Goal: Task Accomplishment & Management: Manage account settings

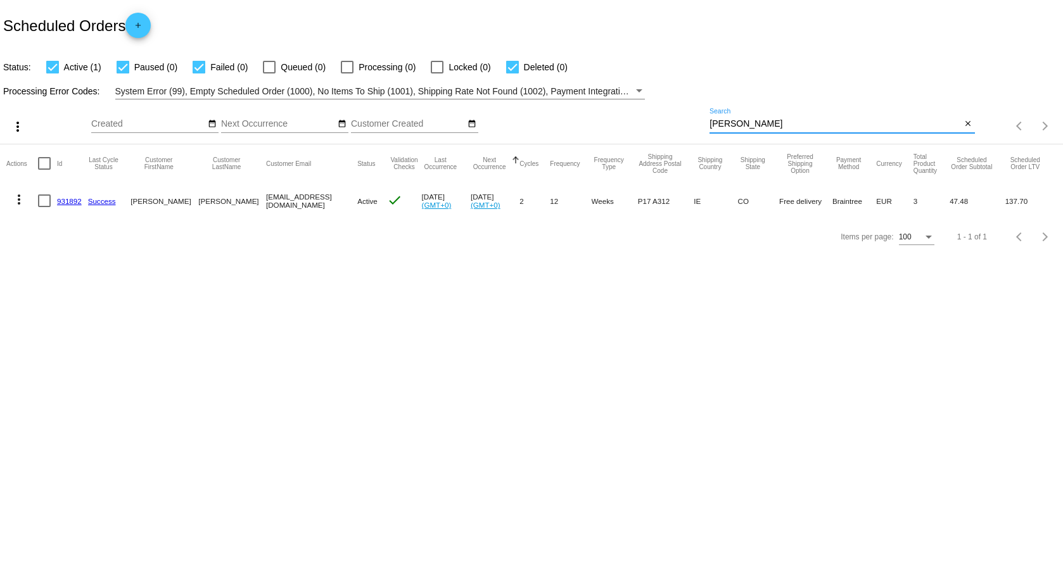
click at [754, 123] on input "[PERSON_NAME]" at bounding box center [836, 124] width 252 height 10
drag, startPoint x: 771, startPoint y: 128, endPoint x: 659, endPoint y: 135, distance: 112.4
click at [659, 135] on div "more_vert Sep Jan Feb Mar [DATE]" at bounding box center [531, 121] width 1063 height 45
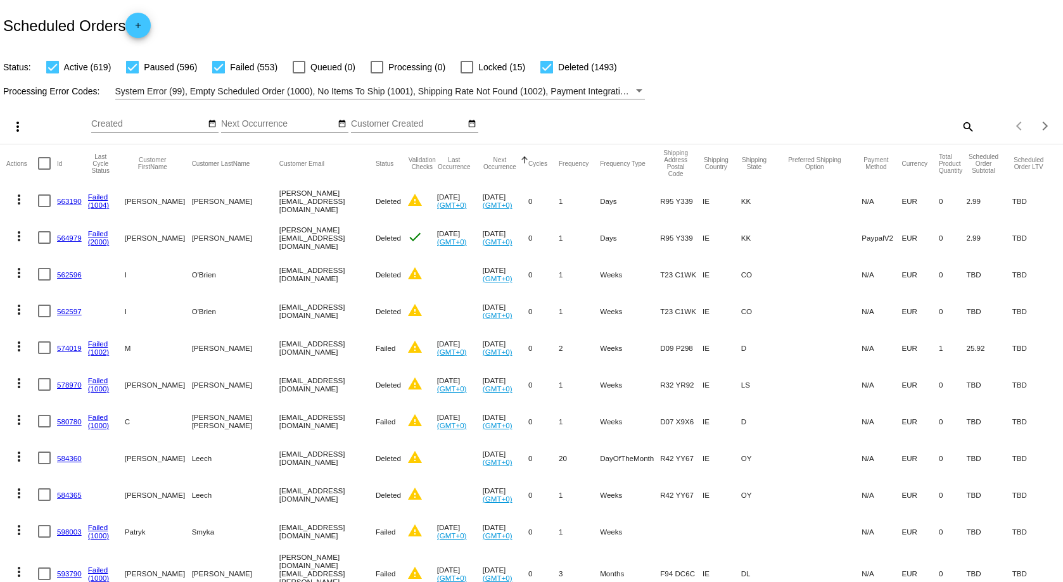
click at [960, 124] on mat-icon "search" at bounding box center [967, 127] width 15 height 20
click at [750, 126] on input "Search" at bounding box center [842, 124] width 265 height 10
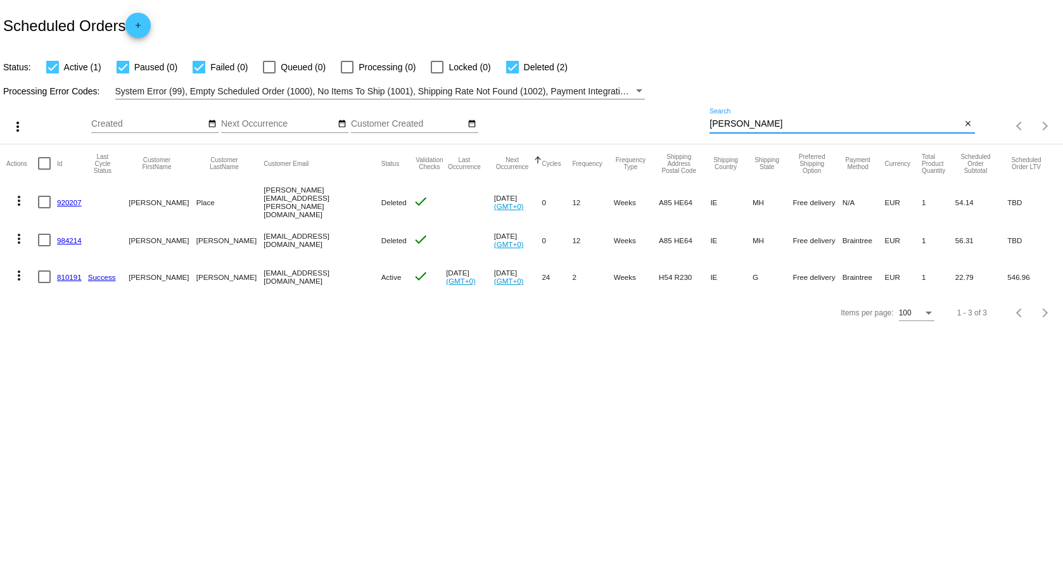
type input "[PERSON_NAME]"
click at [61, 277] on link "810191" at bounding box center [69, 277] width 25 height 8
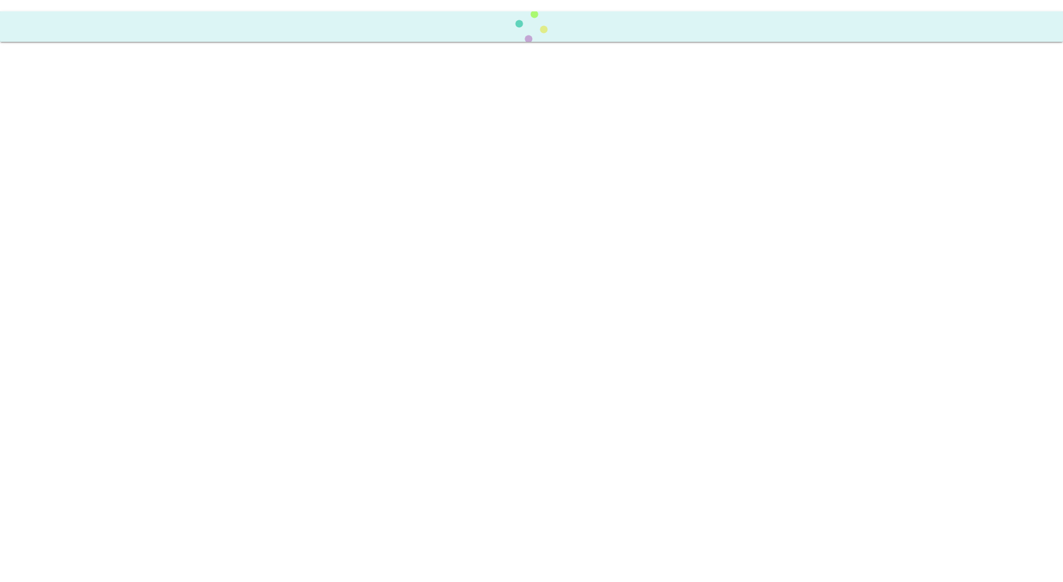
click at [61, 277] on body at bounding box center [531, 291] width 1063 height 582
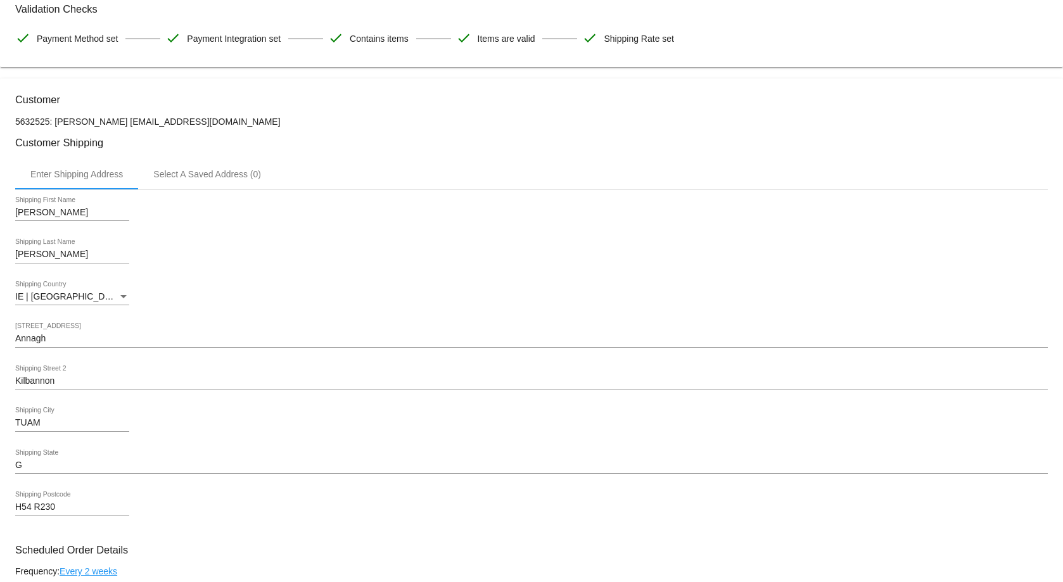
scroll to position [444, 0]
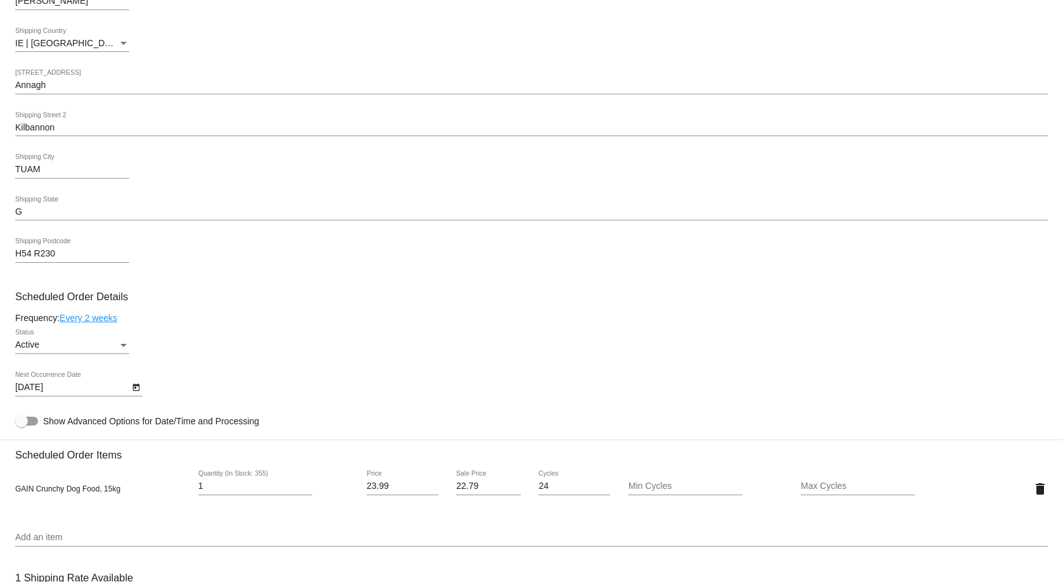
click at [269, 343] on div "Active Status" at bounding box center [531, 348] width 1033 height 36
click at [93, 314] on link "Every 2 weeks" at bounding box center [89, 318] width 58 height 10
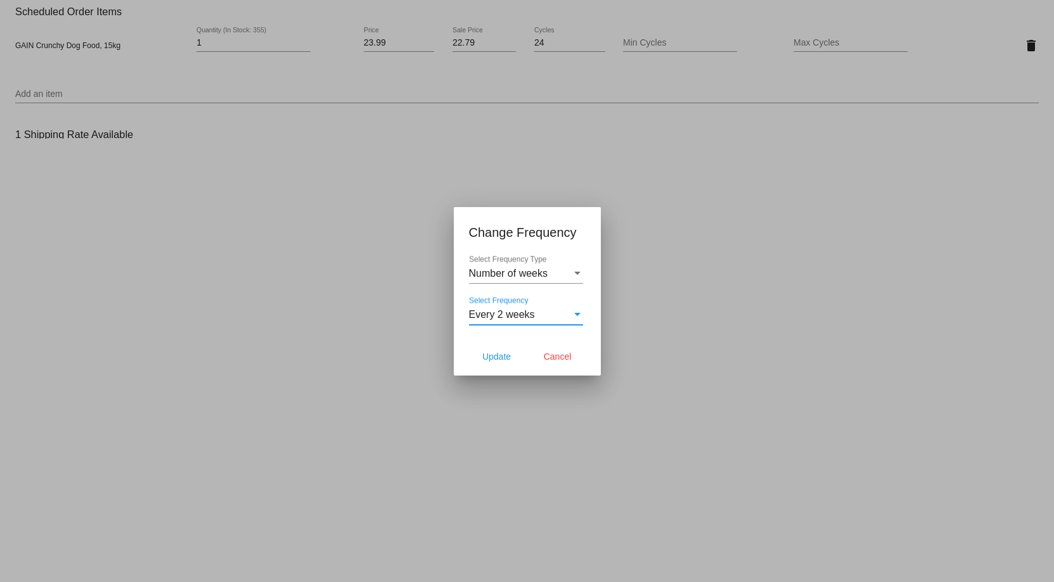
click at [559, 317] on div "Every 2 weeks" at bounding box center [520, 314] width 103 height 11
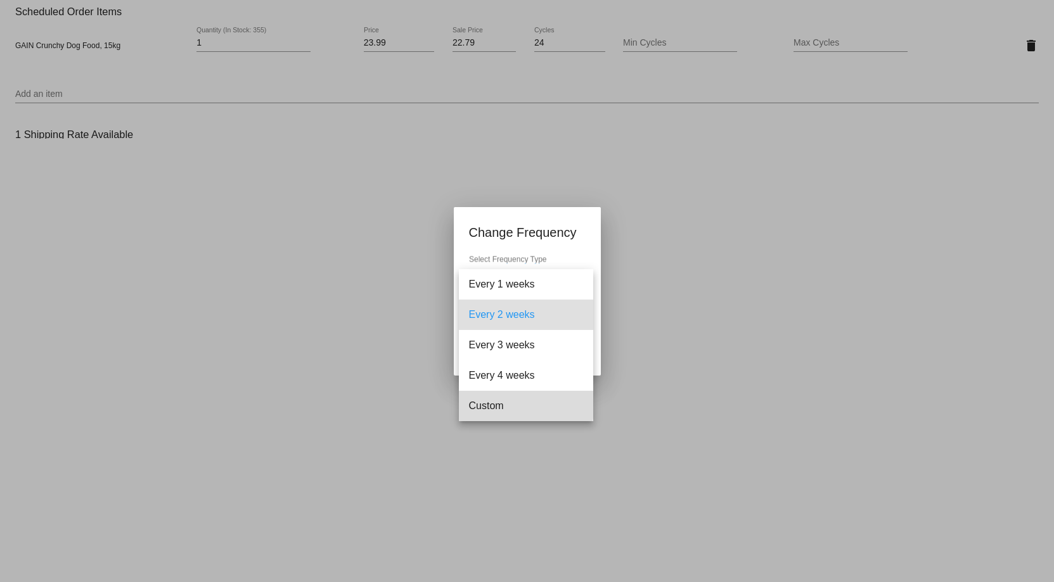
click at [508, 404] on span "Custom" at bounding box center [526, 406] width 114 height 30
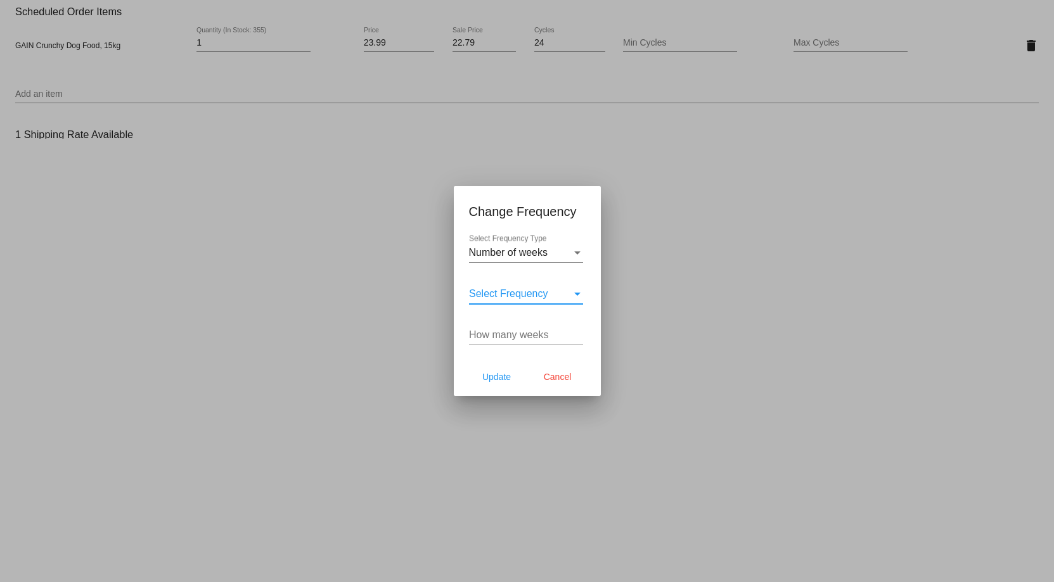
click at [577, 294] on div "Select Frequency" at bounding box center [577, 294] width 6 height 3
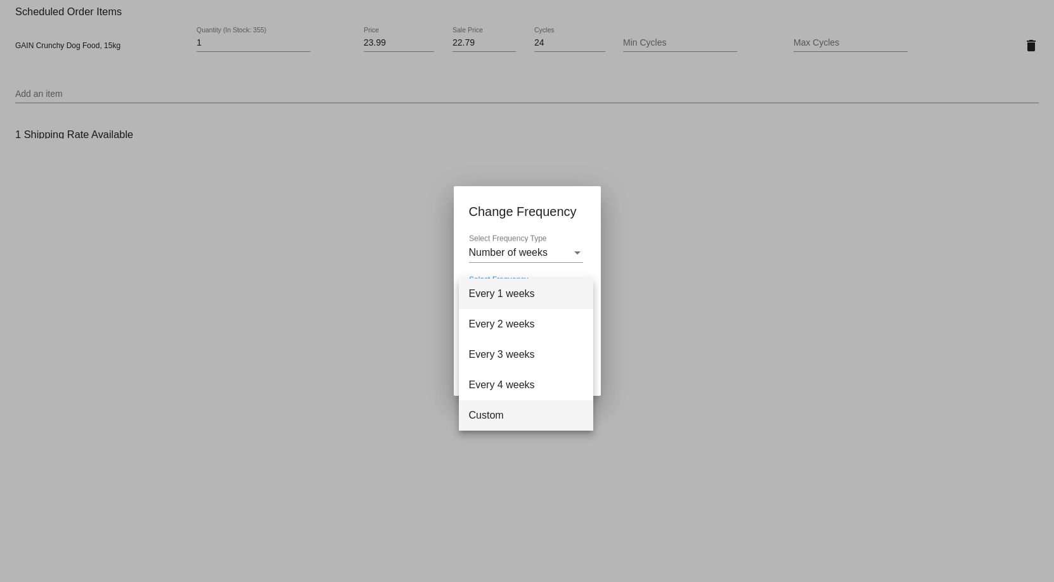
click at [499, 410] on span "Custom" at bounding box center [526, 415] width 114 height 30
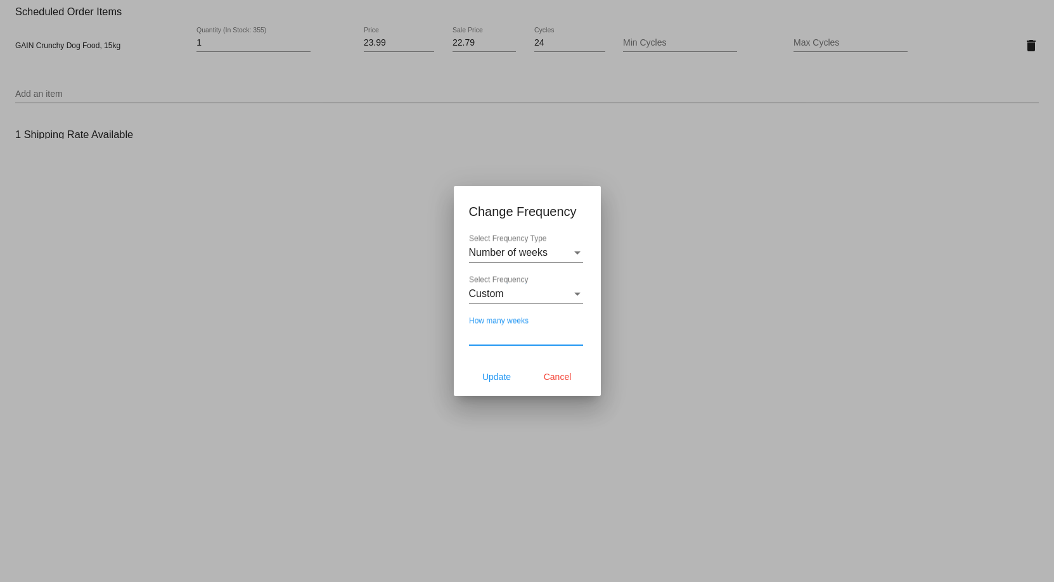
click at [484, 339] on input "How many weeks" at bounding box center [526, 335] width 114 height 11
click at [569, 328] on div "How many weeks" at bounding box center [526, 331] width 114 height 29
click at [579, 333] on input "1" at bounding box center [526, 335] width 114 height 11
type input "2"
click at [577, 333] on input "2" at bounding box center [526, 335] width 114 height 11
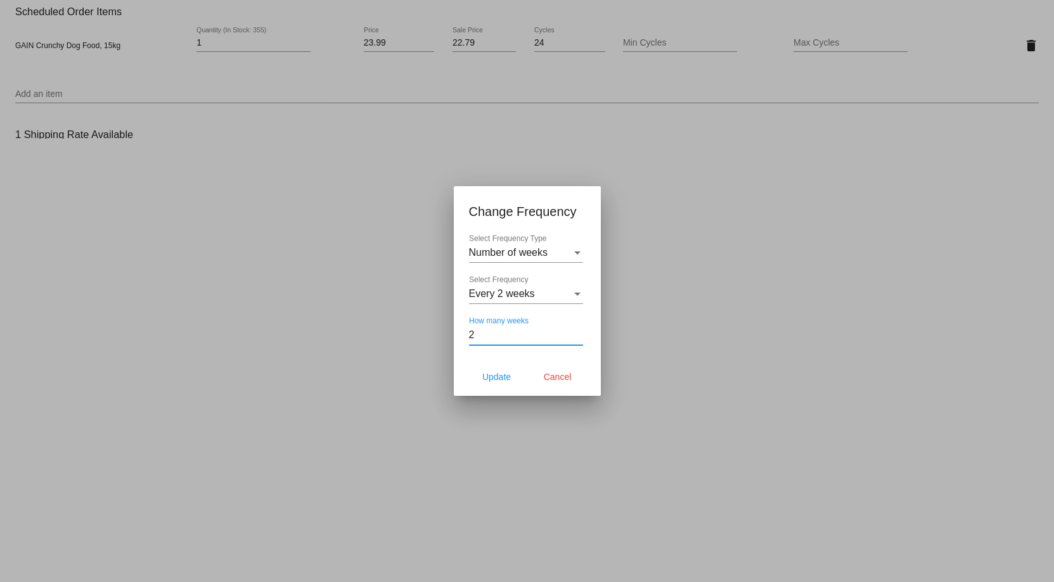
click at [576, 252] on div "Select Frequency Type" at bounding box center [577, 253] width 6 height 3
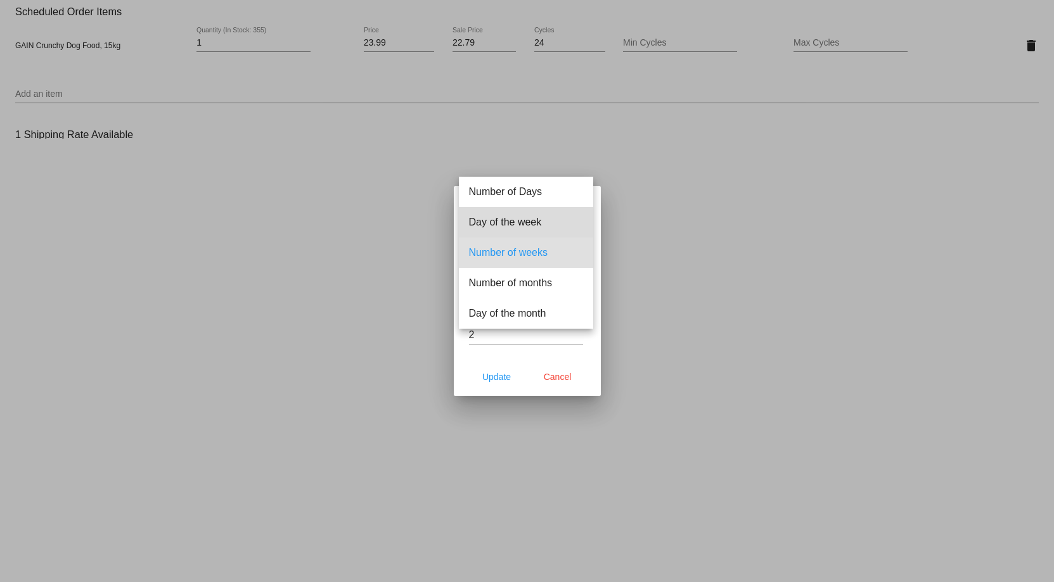
click at [516, 221] on span "Day of the week" at bounding box center [526, 222] width 114 height 30
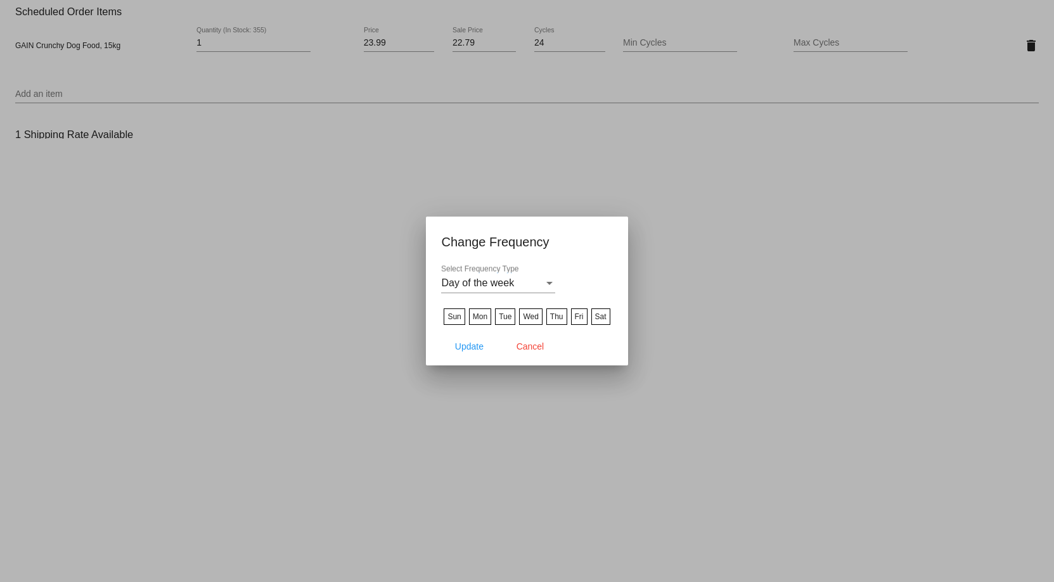
click at [477, 318] on label "Mon" at bounding box center [480, 317] width 22 height 16
click at [0, 0] on input "Mon" at bounding box center [0, 0] width 0 height 0
click at [477, 347] on span "Update" at bounding box center [469, 347] width 29 height 10
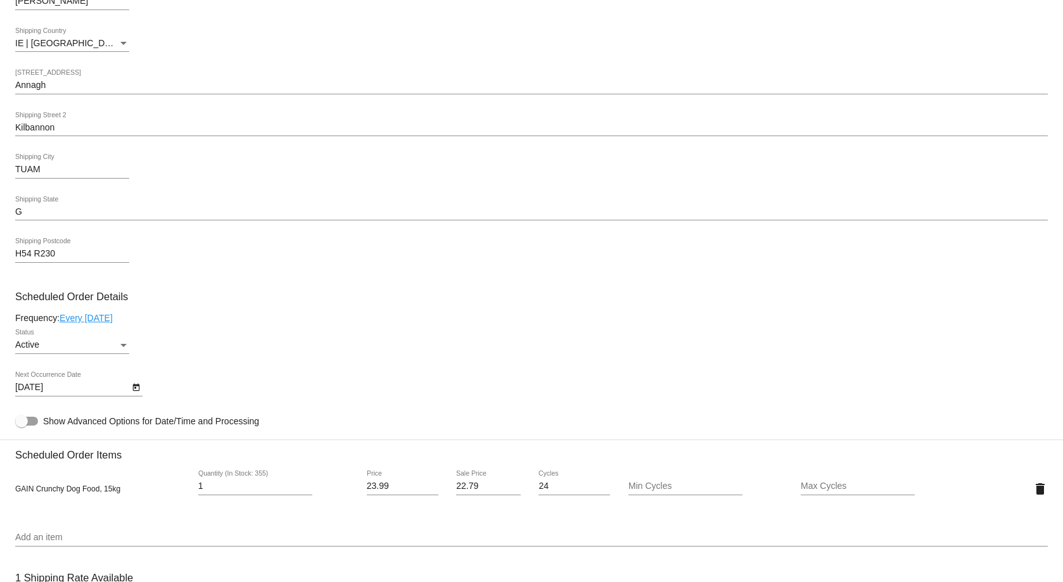
type input "[DATE]"
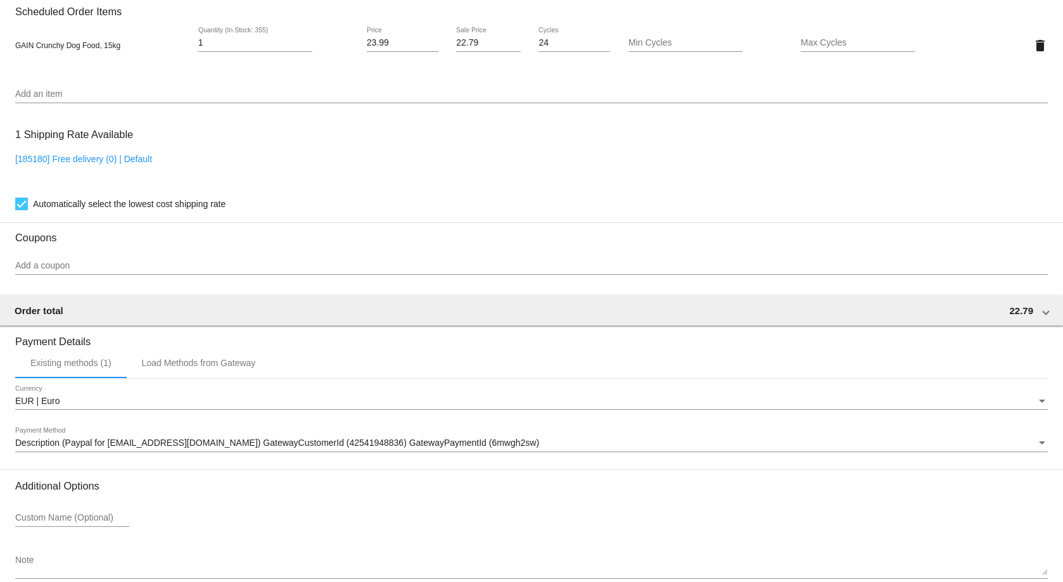
scroll to position [954, 0]
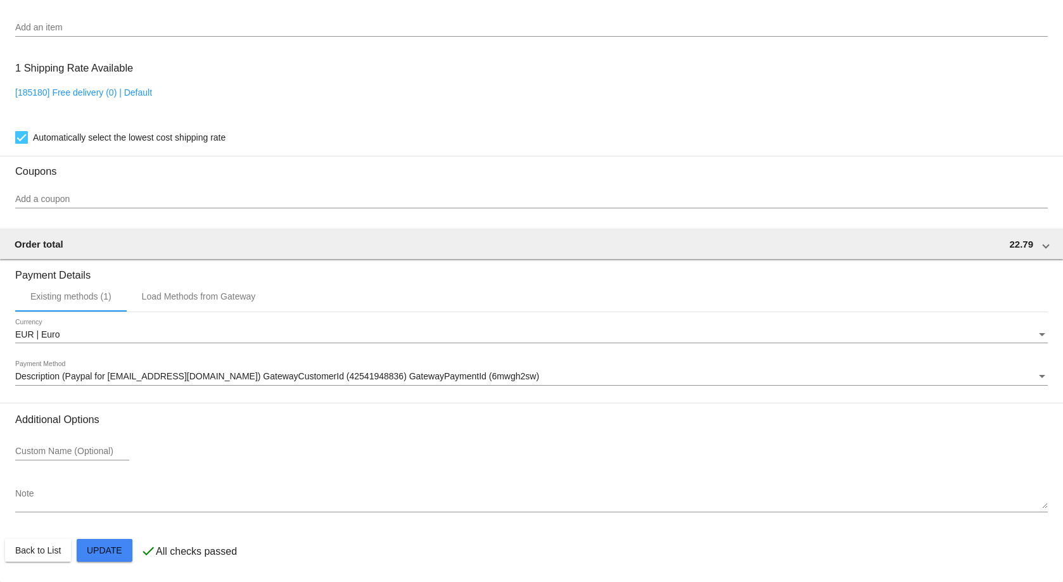
click at [51, 562] on mat-card-actions "Back to List Update" at bounding box center [531, 550] width 1053 height 33
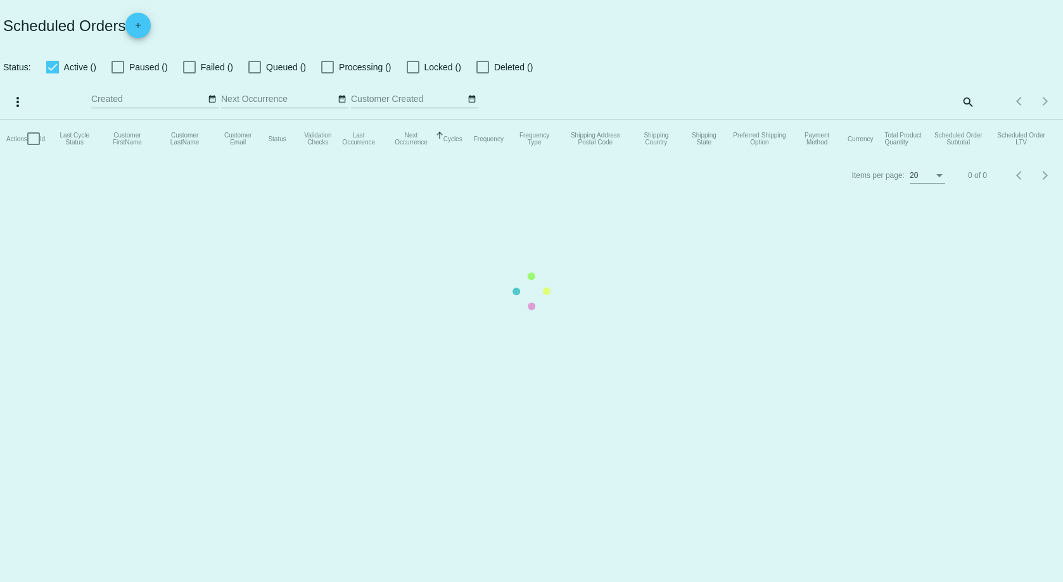
checkbox input "true"
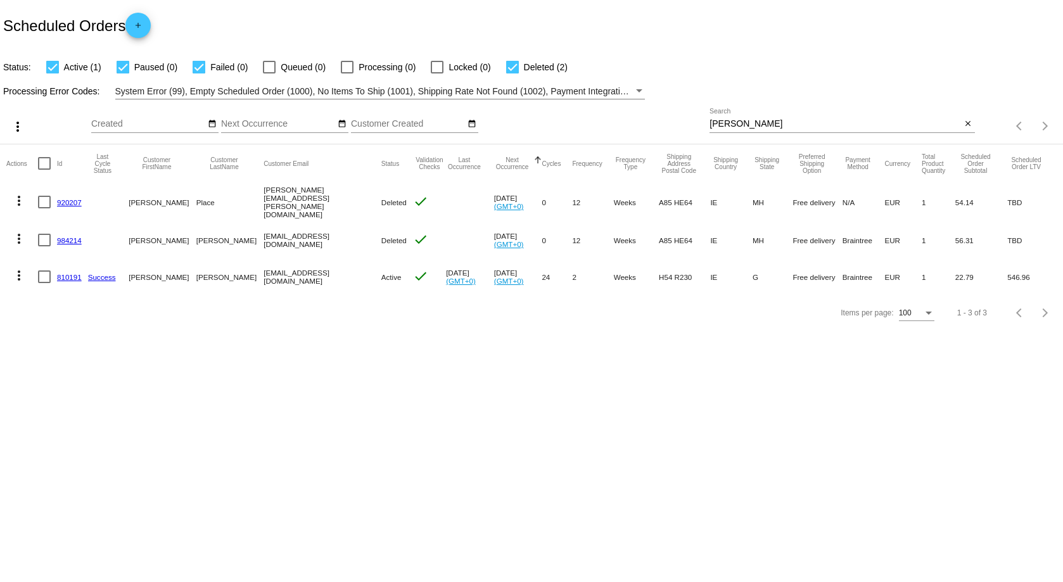
click at [60, 274] on link "810191" at bounding box center [69, 277] width 25 height 8
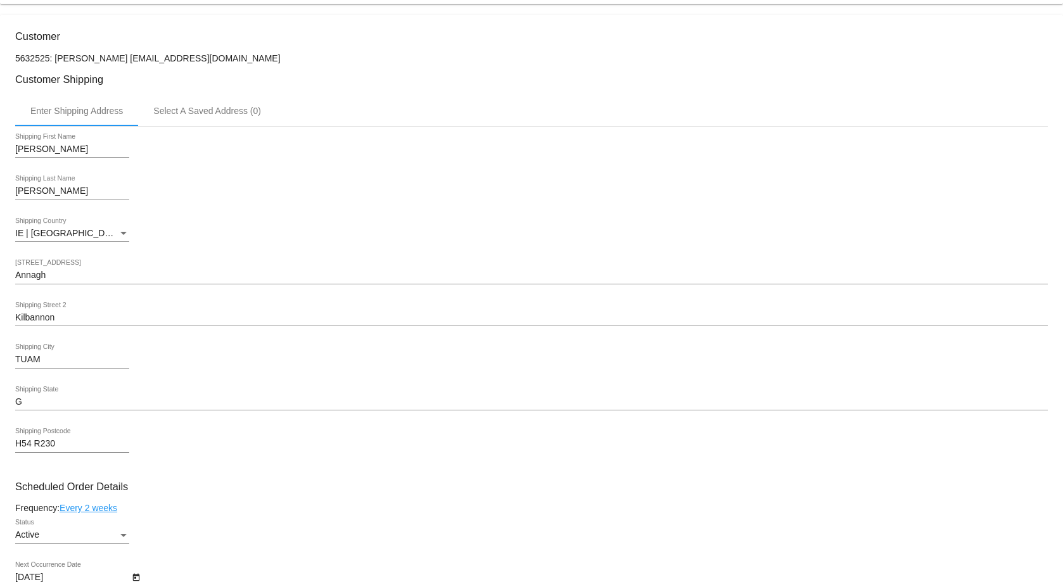
scroll to position [507, 0]
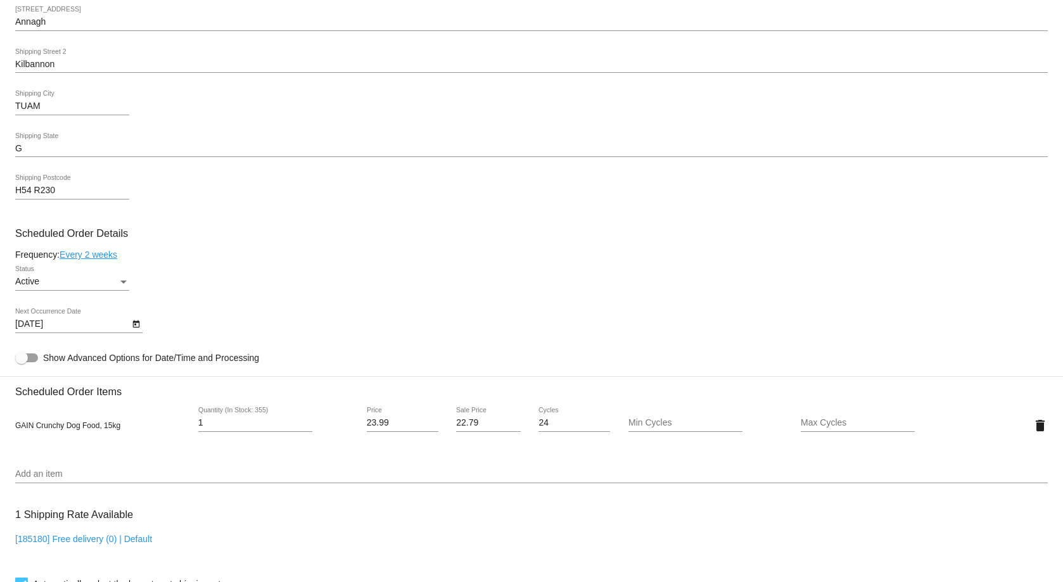
click at [90, 256] on link "Every 2 weeks" at bounding box center [89, 255] width 58 height 10
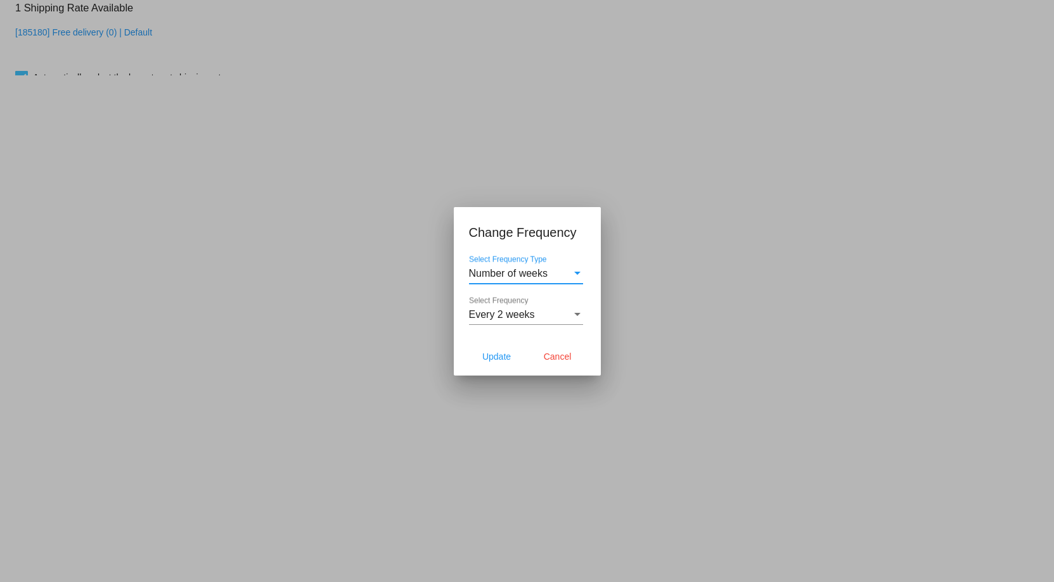
click at [578, 272] on div "Select Frequency Type" at bounding box center [577, 273] width 6 height 3
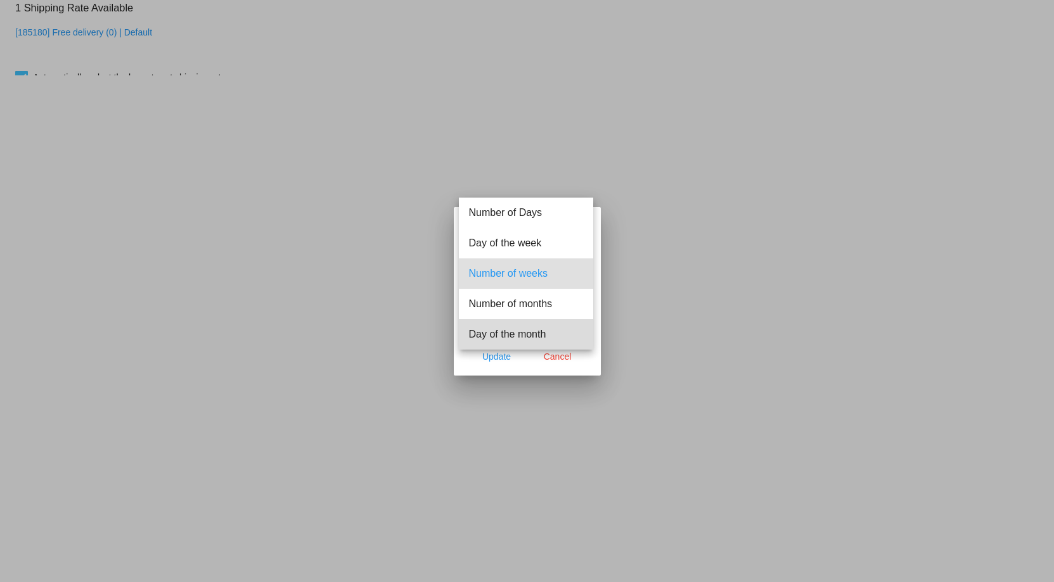
click at [565, 330] on span "Day of the month" at bounding box center [526, 334] width 114 height 30
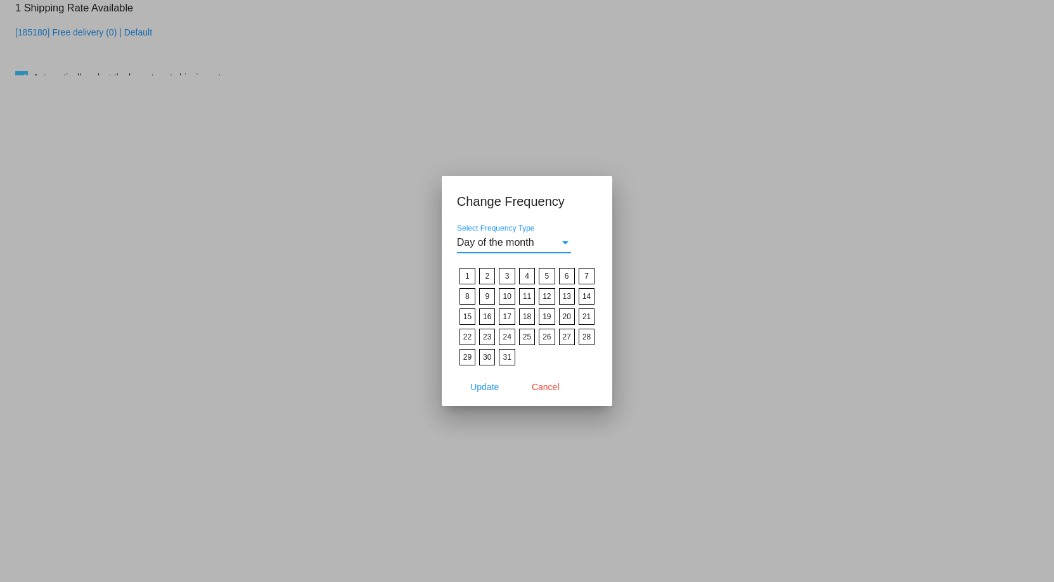
click at [563, 247] on div "Select Frequency Type" at bounding box center [565, 242] width 11 height 11
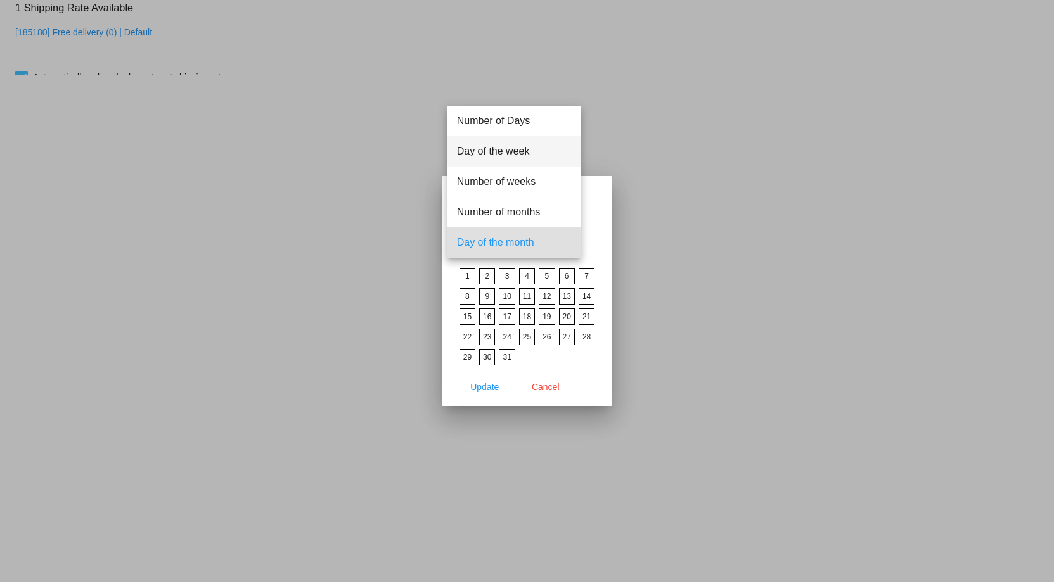
click at [511, 150] on span "Day of the week" at bounding box center [514, 151] width 114 height 30
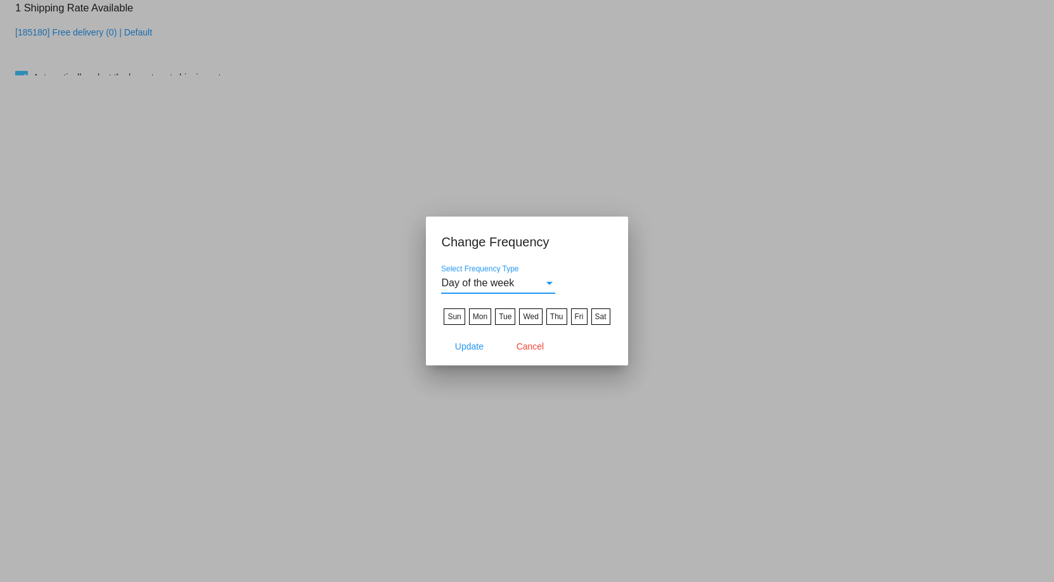
click at [488, 314] on label "Mon" at bounding box center [480, 317] width 22 height 16
click at [0, 0] on input "Mon" at bounding box center [0, 0] width 0 height 0
drag, startPoint x: 558, startPoint y: 318, endPoint x: 557, endPoint y: 310, distance: 8.3
click at [557, 310] on label "Thu" at bounding box center [556, 317] width 21 height 16
click at [0, 0] on input "Thu" at bounding box center [0, 0] width 0 height 0
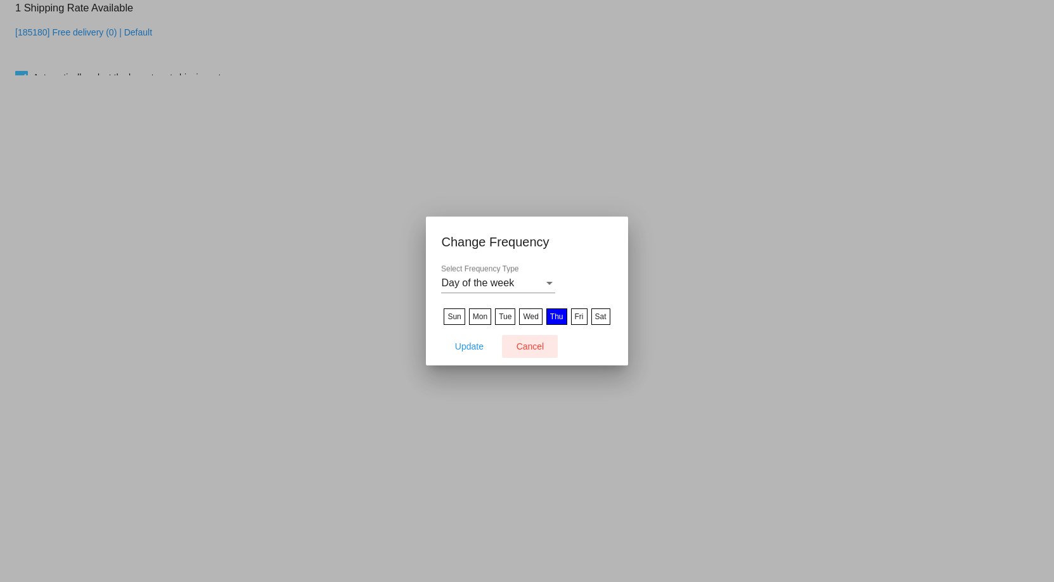
click at [532, 344] on span "Cancel" at bounding box center [530, 347] width 28 height 10
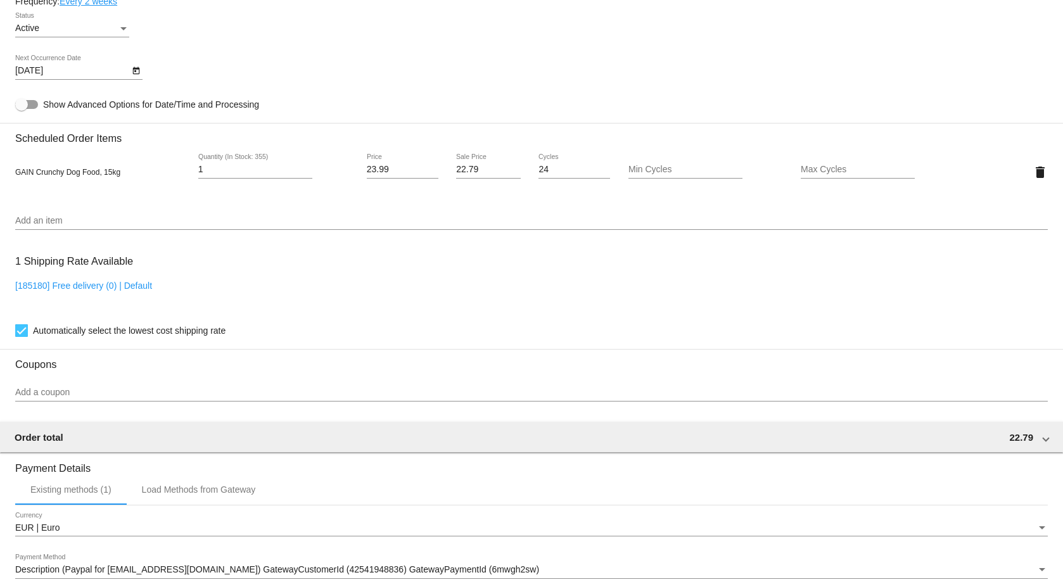
scroll to position [954, 0]
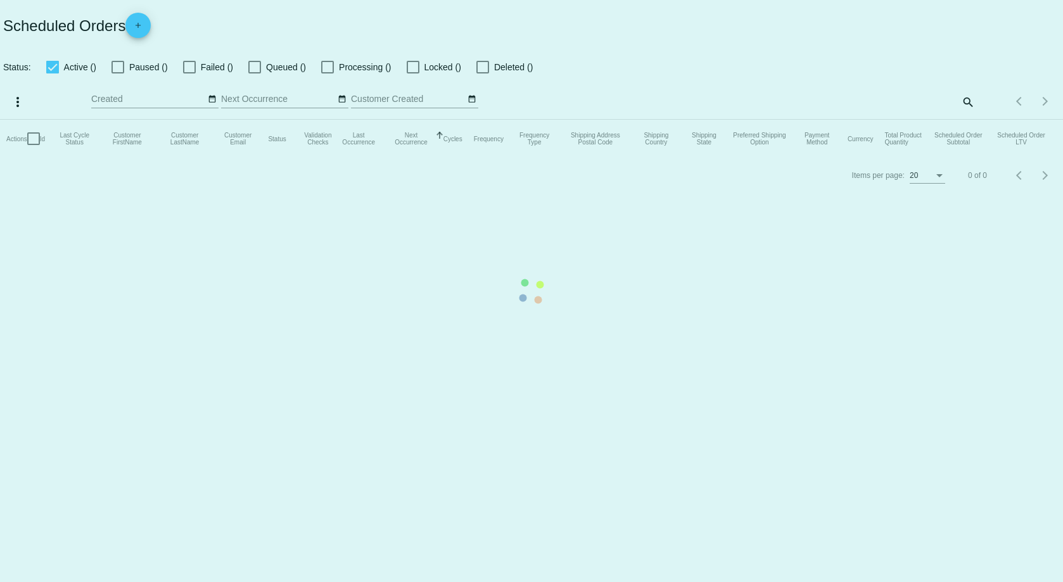
checkbox input "true"
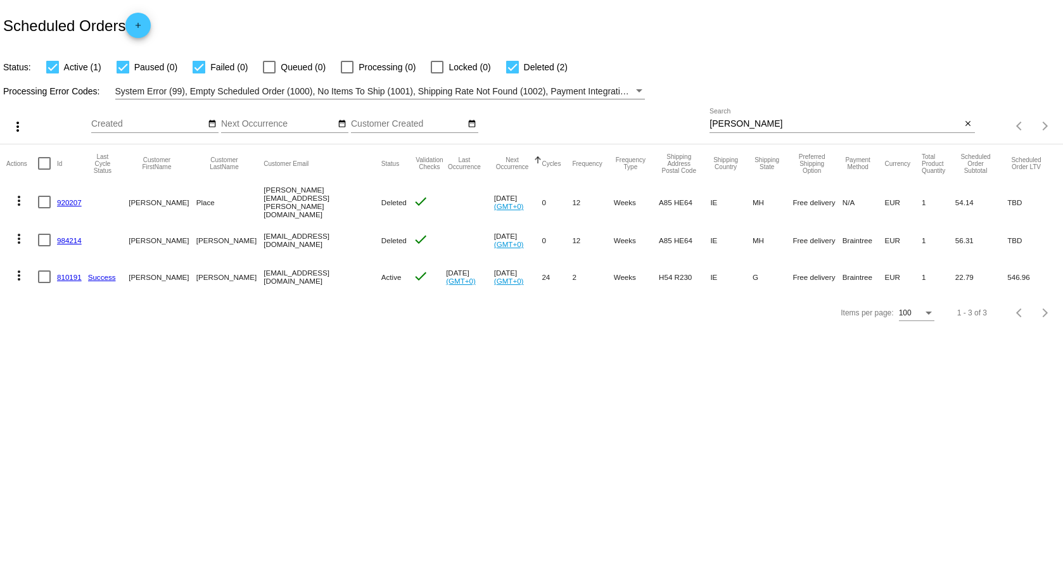
click at [63, 276] on link "810191" at bounding box center [69, 277] width 25 height 8
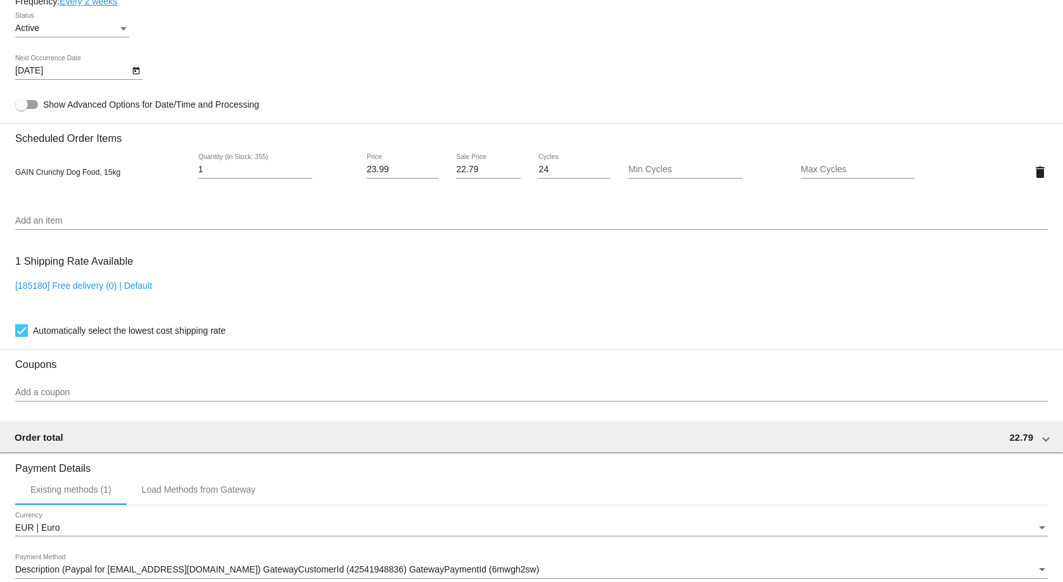
scroll to position [507, 0]
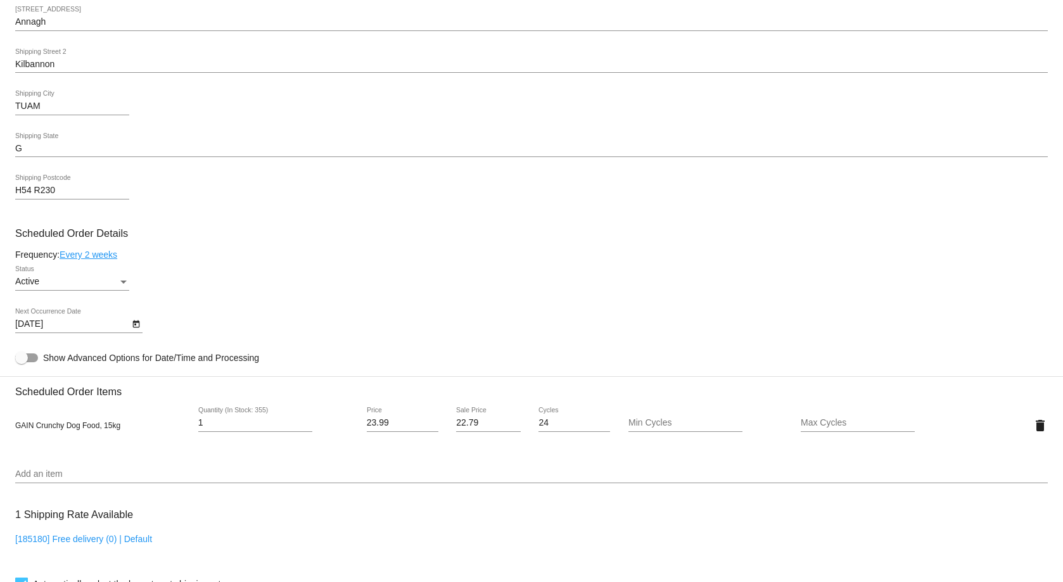
click at [96, 257] on link "Every 2 weeks" at bounding box center [89, 255] width 58 height 10
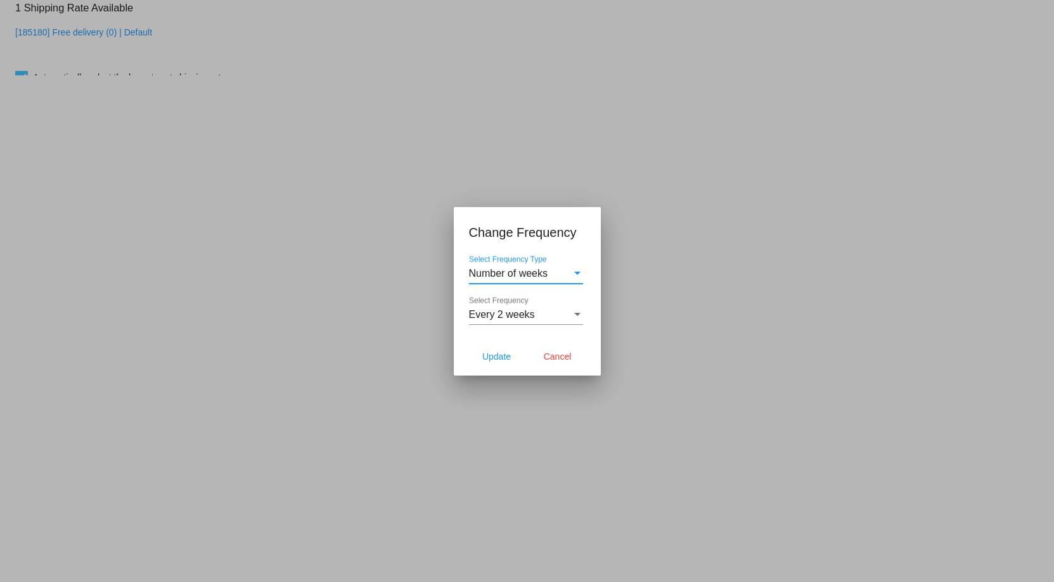
click at [579, 276] on div "Select Frequency Type" at bounding box center [577, 273] width 11 height 11
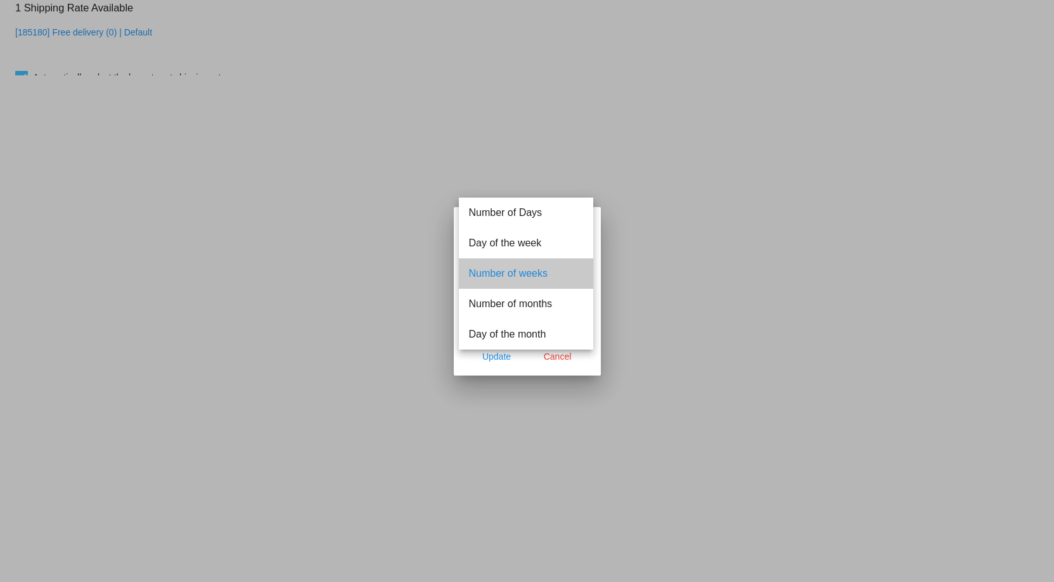
click at [577, 278] on span "Number of weeks" at bounding box center [526, 274] width 114 height 30
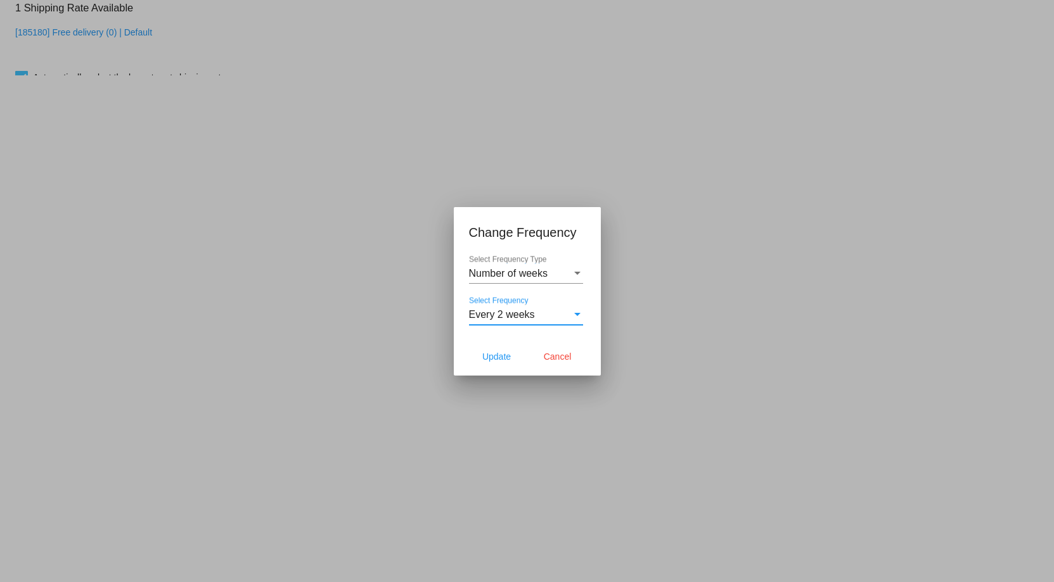
click at [579, 313] on div "Select Frequency" at bounding box center [577, 314] width 6 height 3
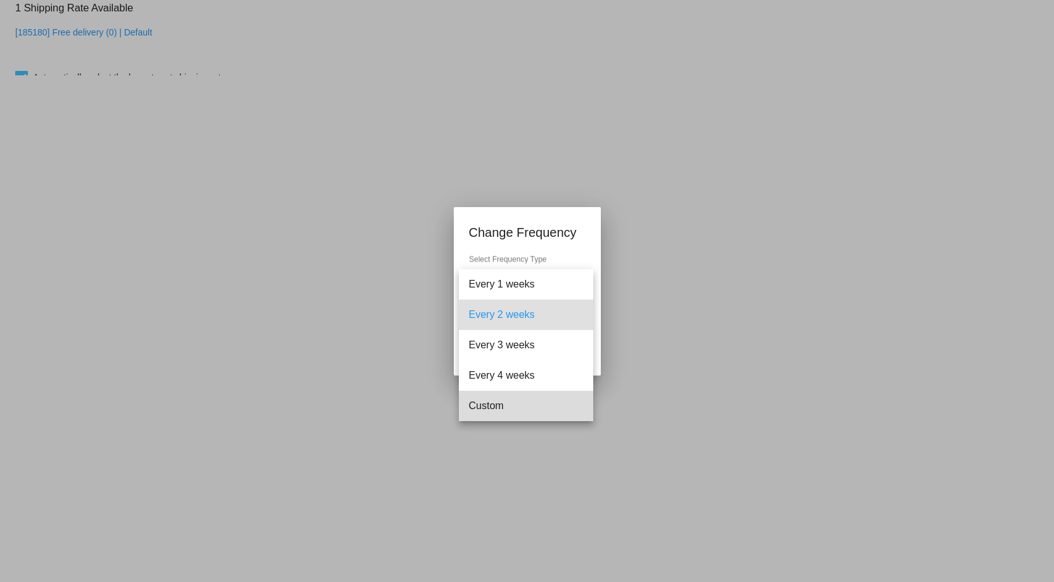
click at [506, 406] on span "Custom" at bounding box center [526, 406] width 114 height 30
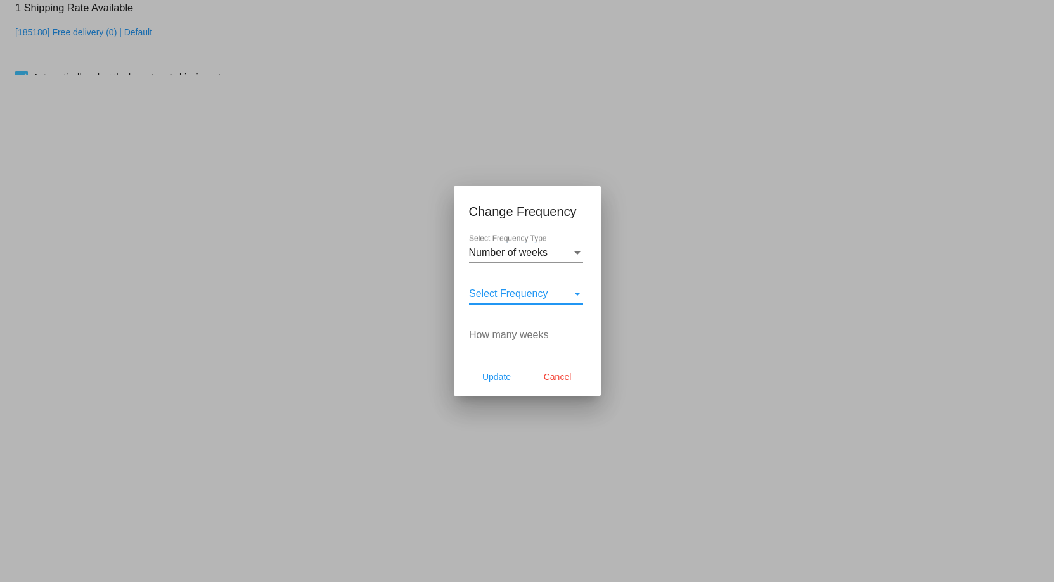
click at [574, 295] on div "Select Frequency" at bounding box center [577, 294] width 6 height 3
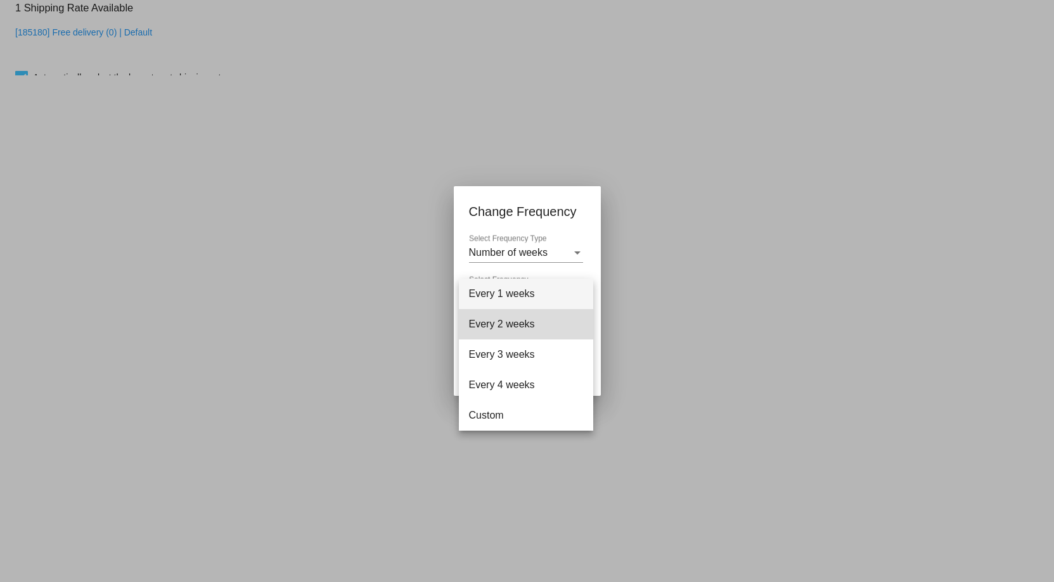
click at [541, 317] on span "Every 2 weeks" at bounding box center [526, 324] width 114 height 30
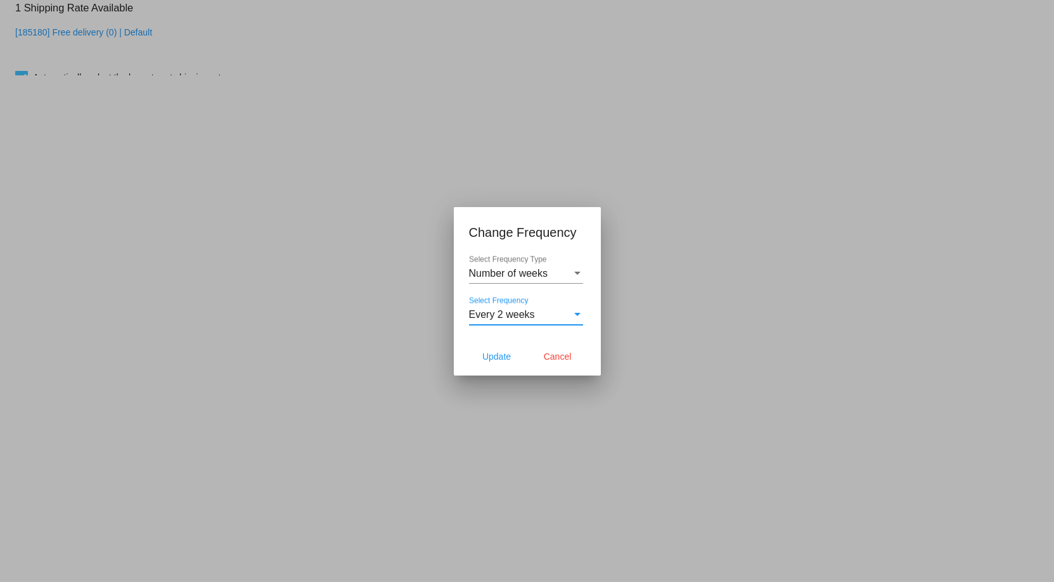
click at [577, 316] on div "Select Frequency" at bounding box center [577, 314] width 6 height 3
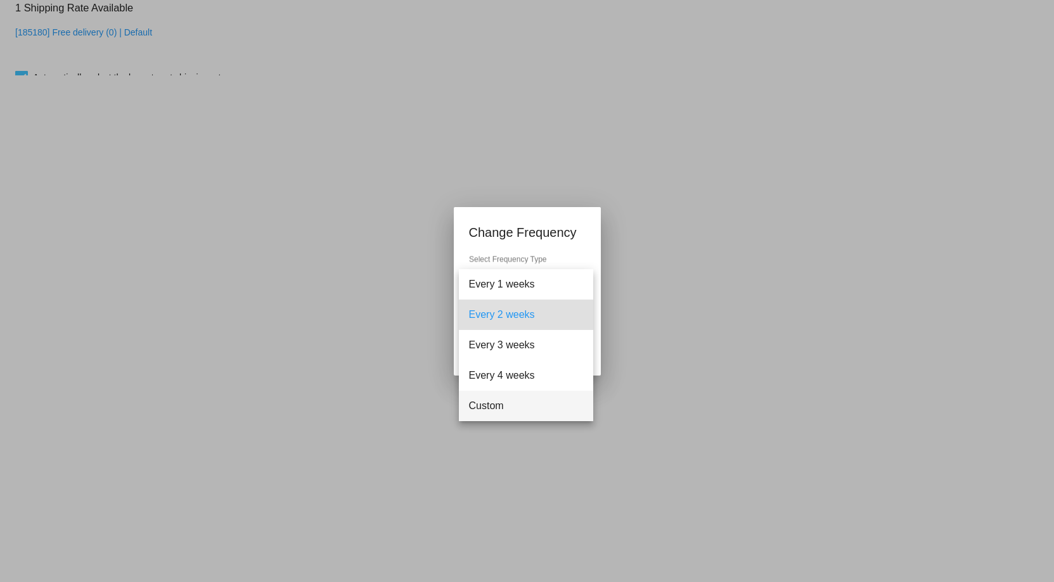
click at [508, 406] on span "Custom" at bounding box center [526, 406] width 114 height 30
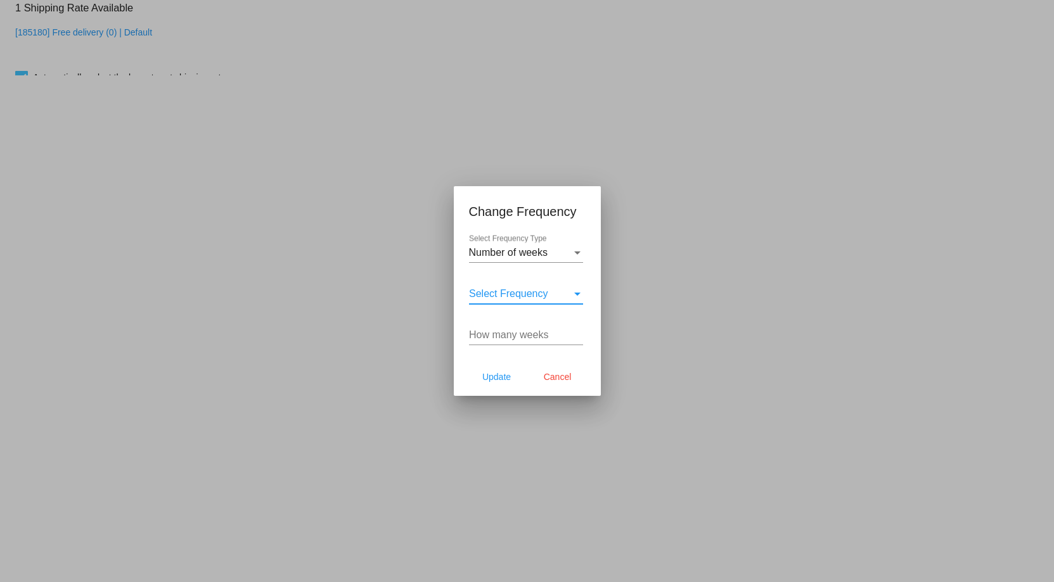
click at [574, 293] on div "Select Frequency" at bounding box center [577, 294] width 6 height 3
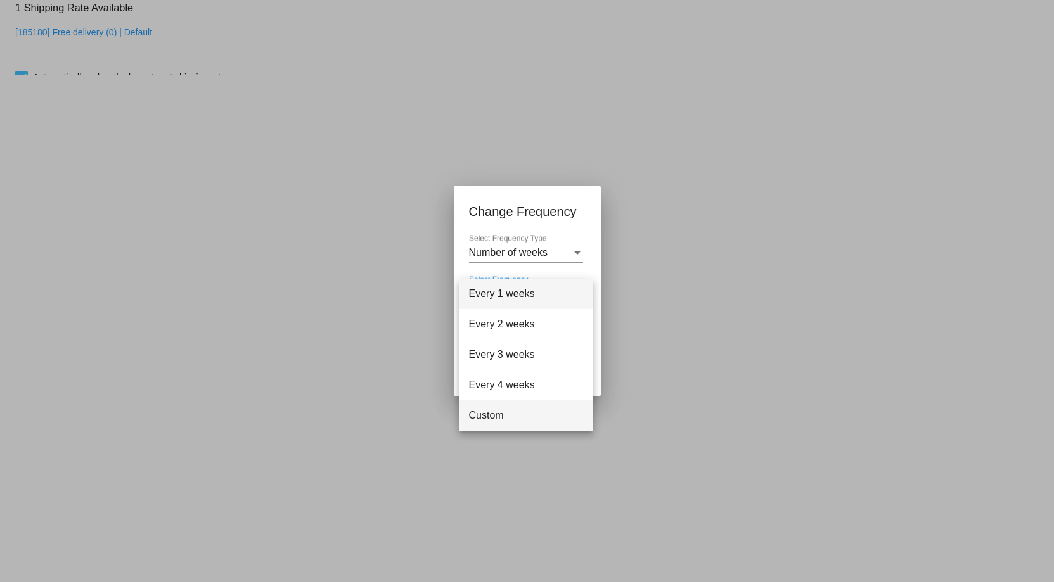
click at [490, 417] on span "Custom" at bounding box center [526, 415] width 114 height 30
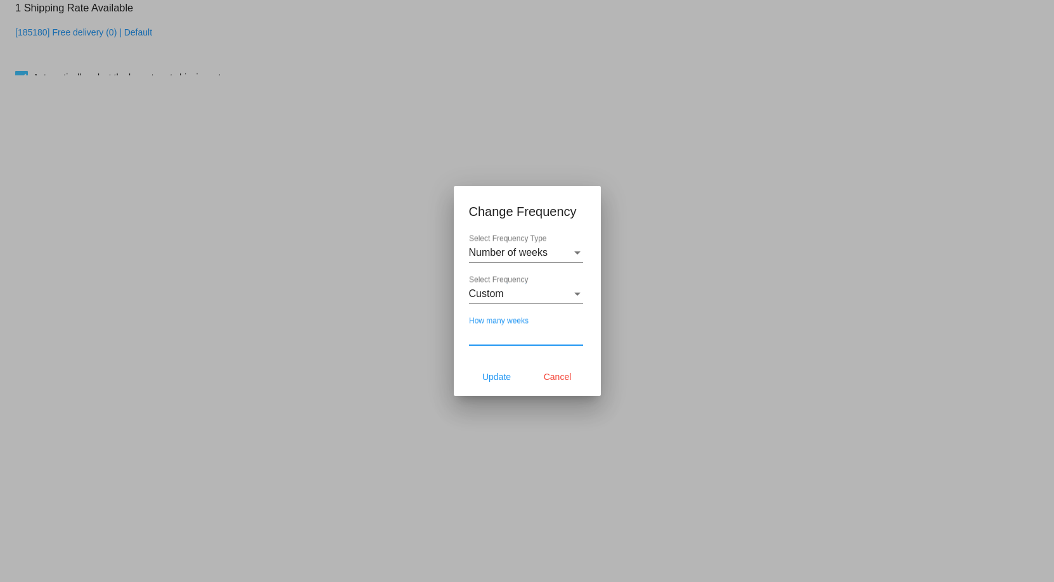
click at [552, 336] on input "How many weeks" at bounding box center [526, 335] width 114 height 11
click at [574, 252] on div "Select Frequency Type" at bounding box center [577, 253] width 6 height 3
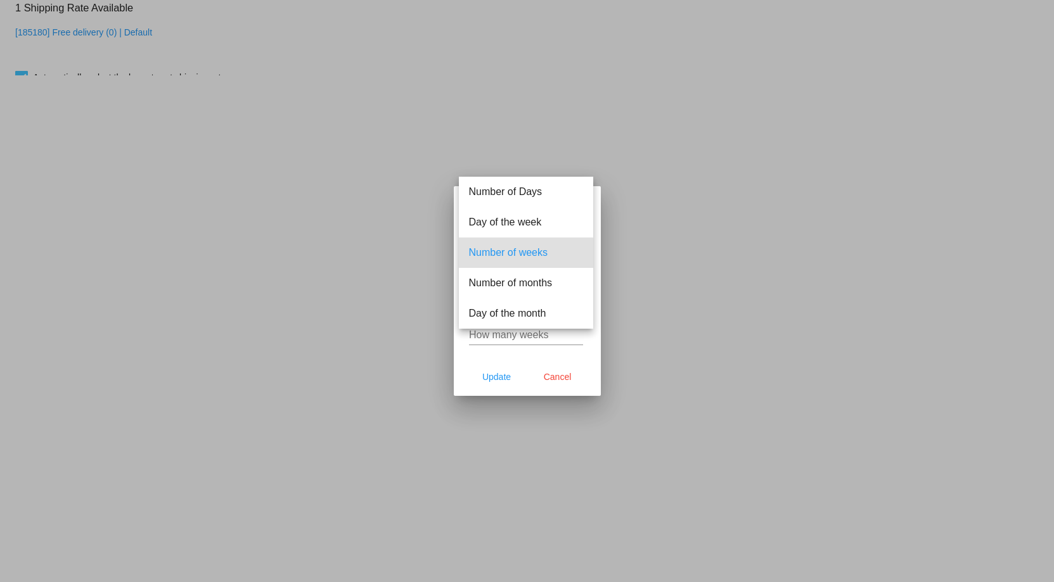
click at [667, 268] on div at bounding box center [527, 291] width 1054 height 582
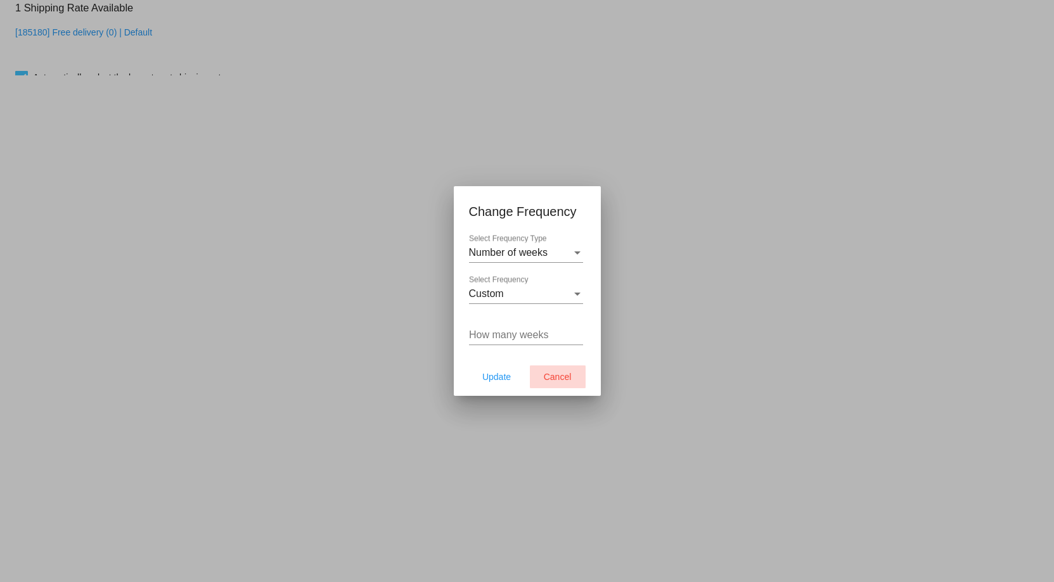
click at [570, 380] on span "Cancel" at bounding box center [558, 377] width 28 height 10
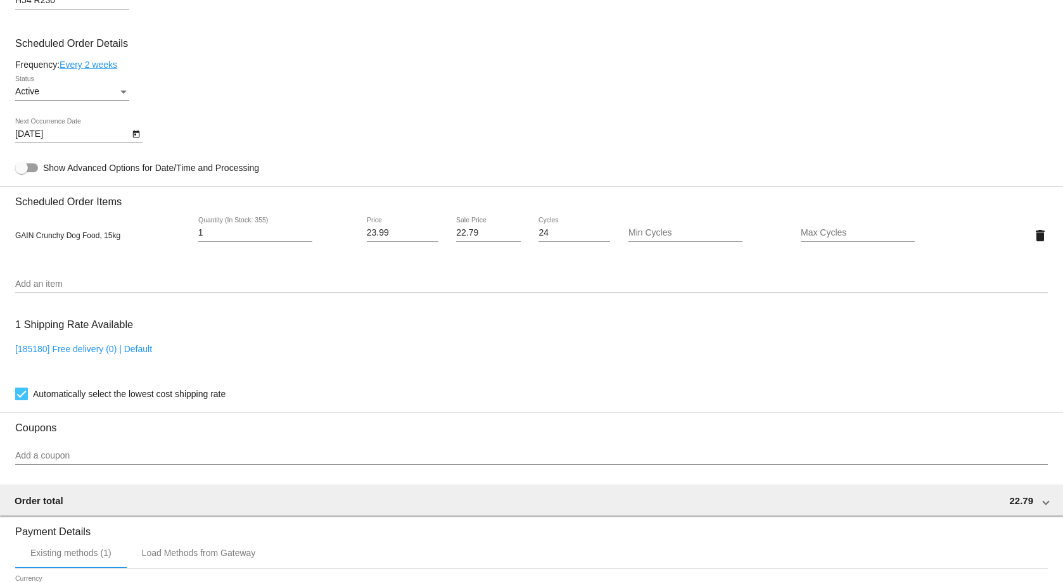
scroll to position [954, 0]
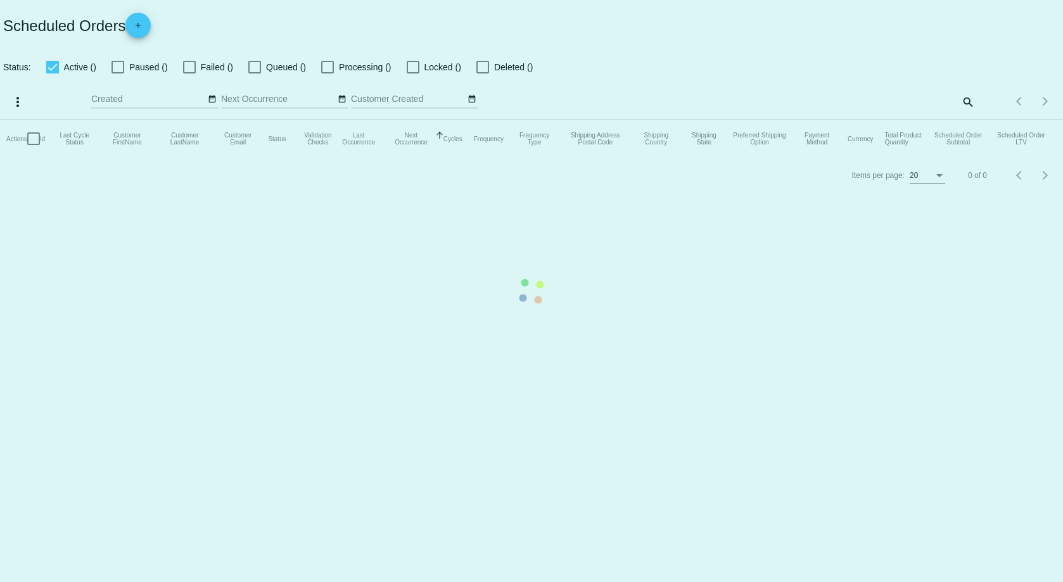
checkbox input "true"
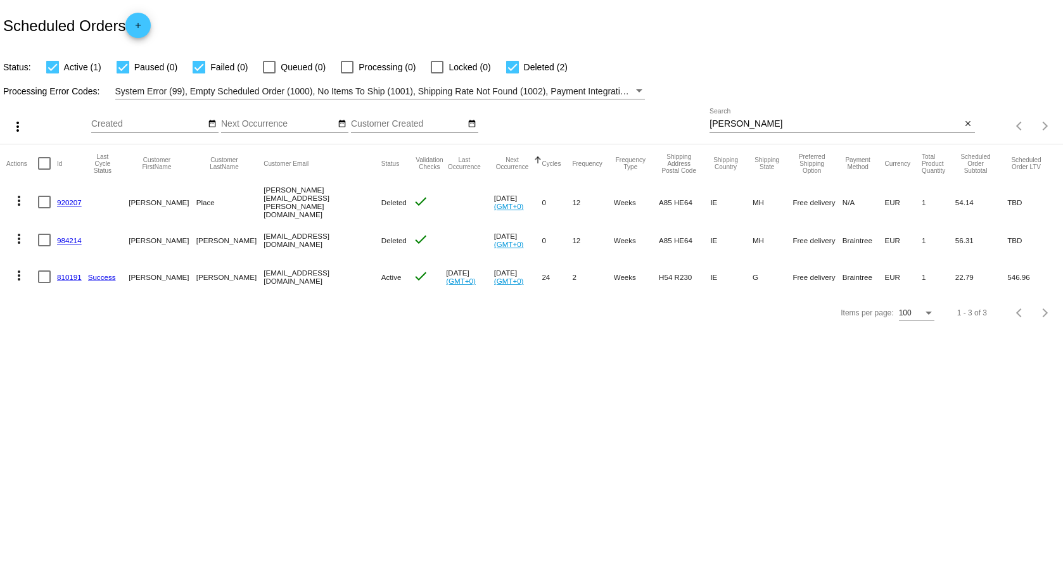
click at [63, 276] on link "810191" at bounding box center [69, 277] width 25 height 8
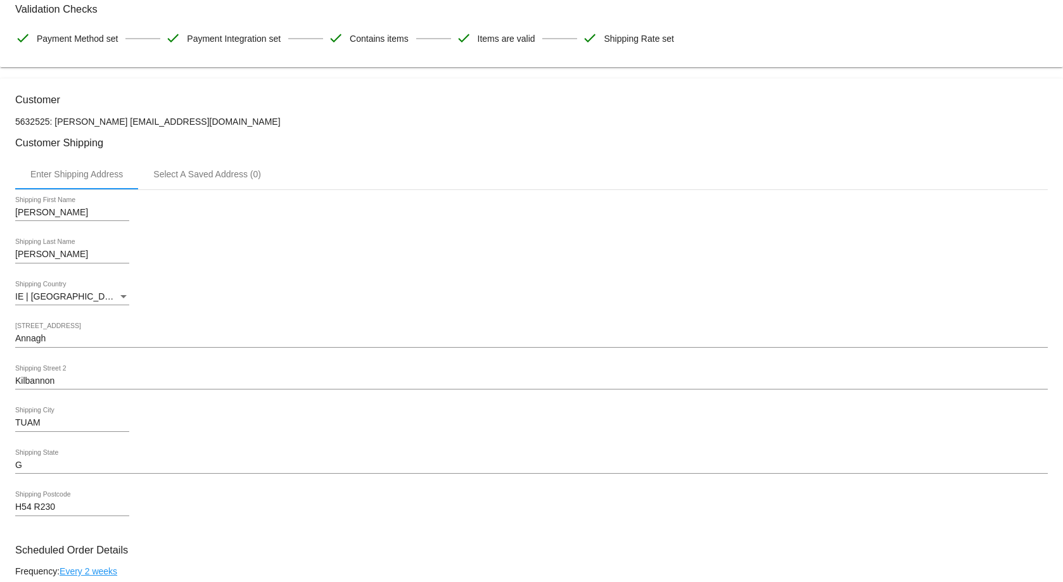
scroll to position [444, 0]
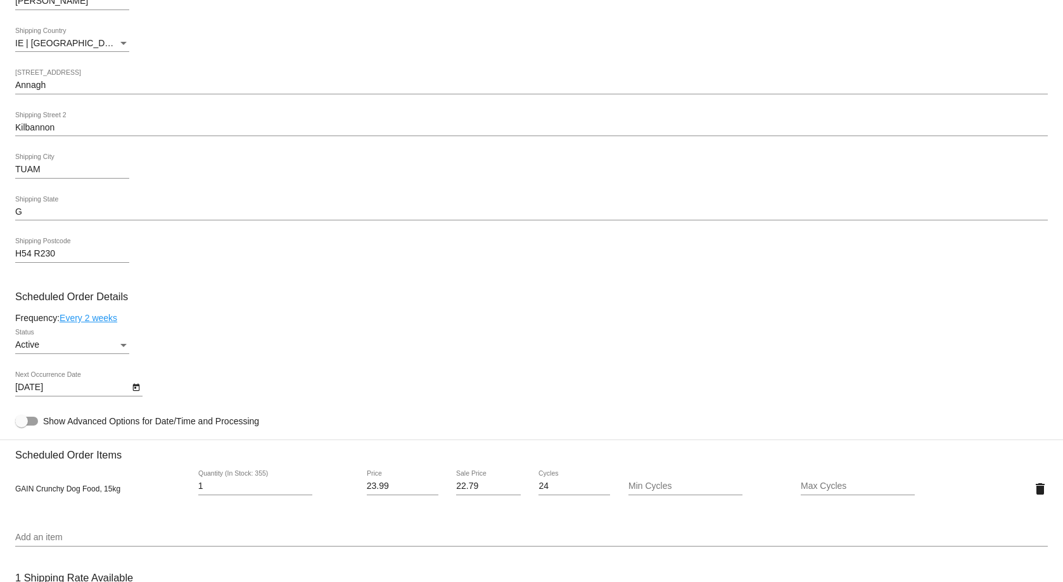
click at [97, 317] on link "Every 2 weeks" at bounding box center [89, 318] width 58 height 10
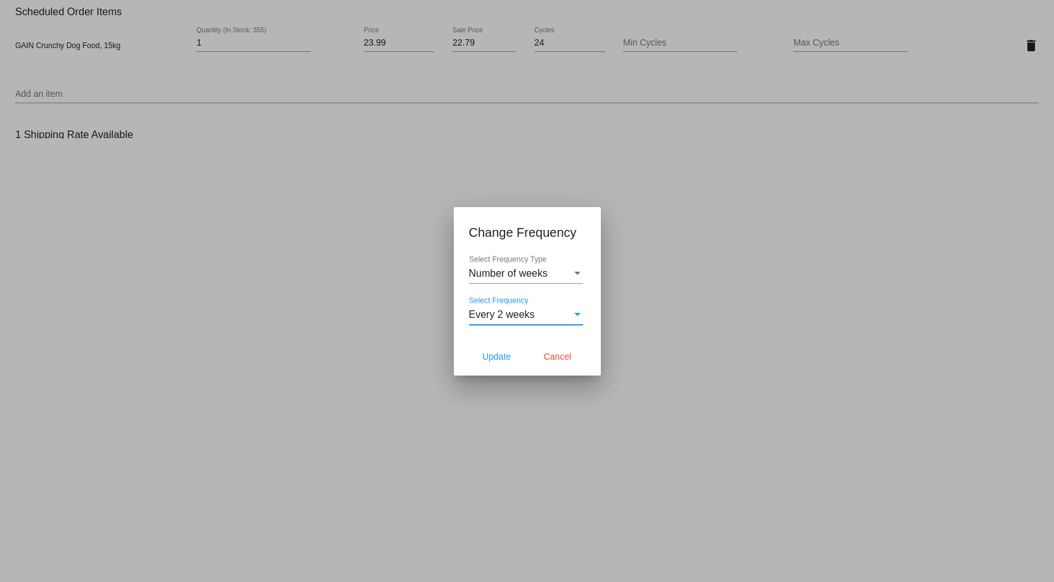
click at [576, 309] on div "Select Frequency" at bounding box center [577, 314] width 11 height 11
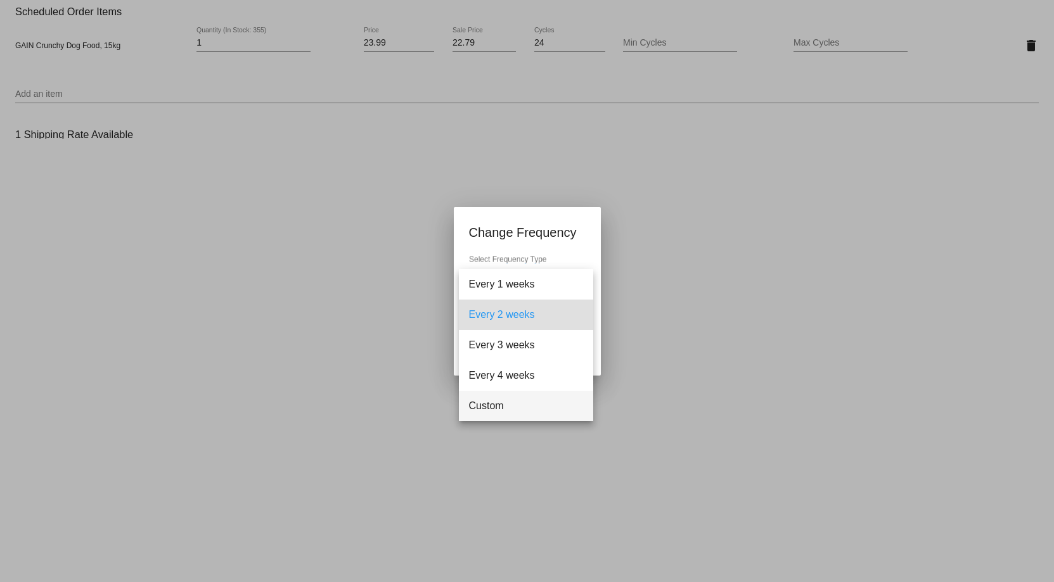
click at [525, 405] on span "Custom" at bounding box center [526, 406] width 114 height 30
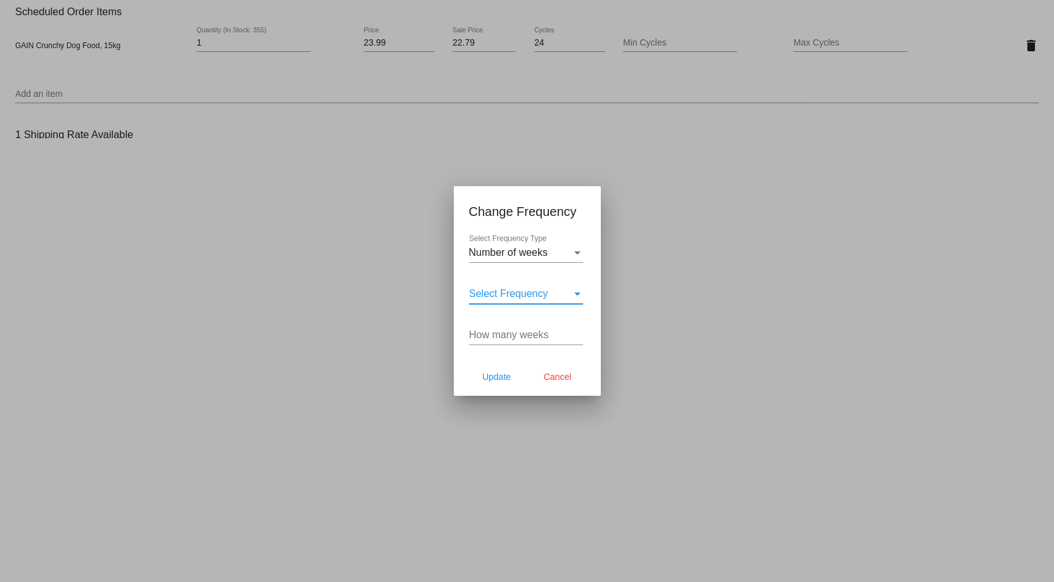
click at [567, 295] on div "Select Frequency" at bounding box center [520, 293] width 103 height 11
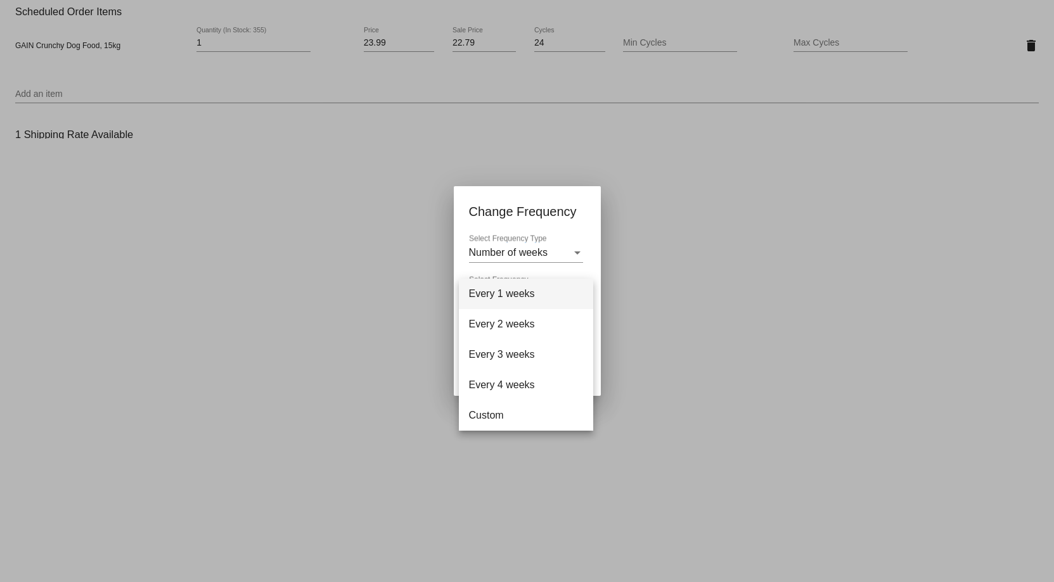
click at [816, 295] on div at bounding box center [527, 291] width 1054 height 582
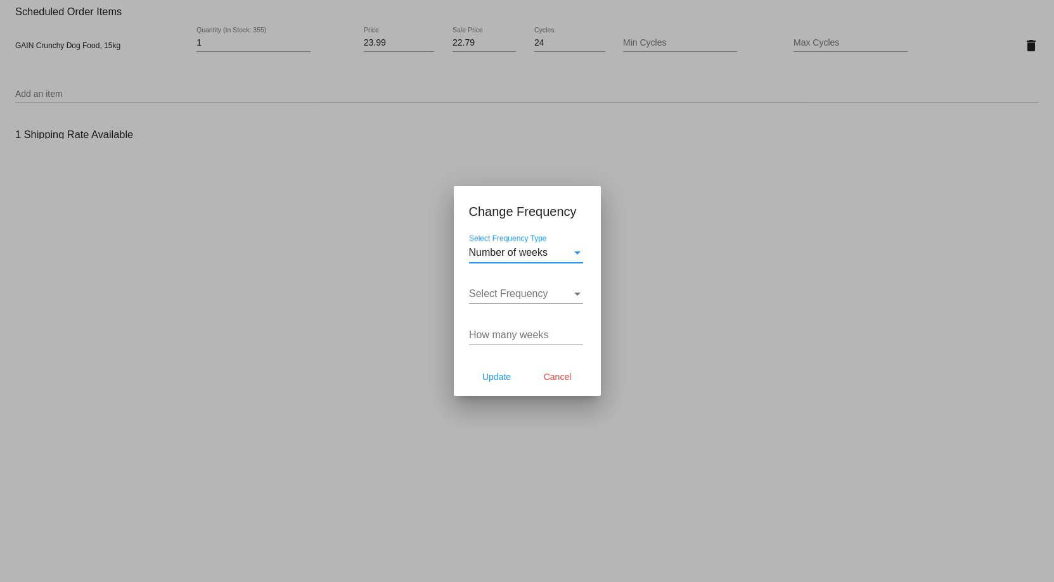
click at [577, 252] on div "Select Frequency Type" at bounding box center [577, 253] width 6 height 3
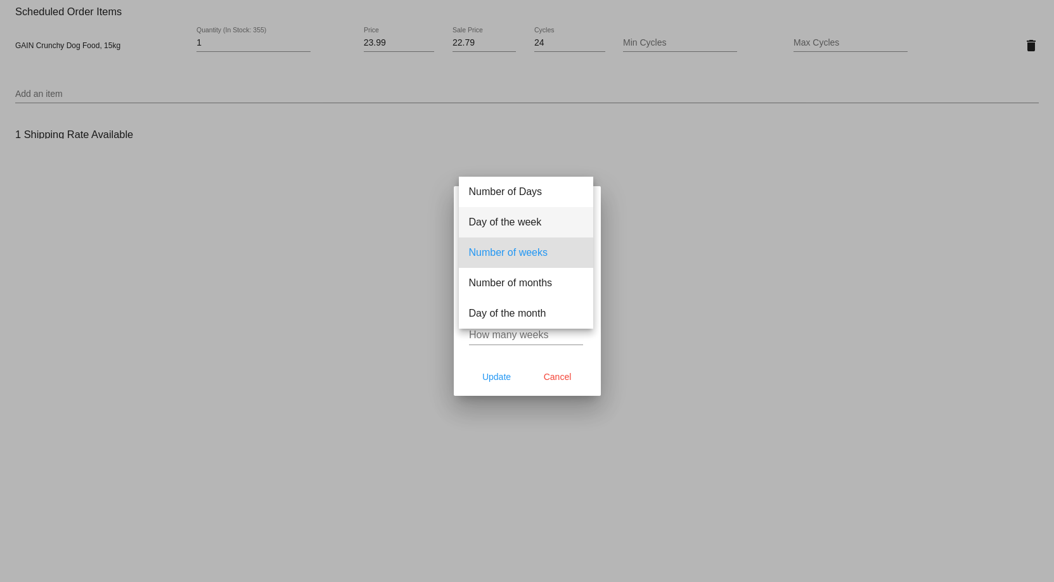
click at [523, 222] on span "Day of the week" at bounding box center [526, 222] width 114 height 30
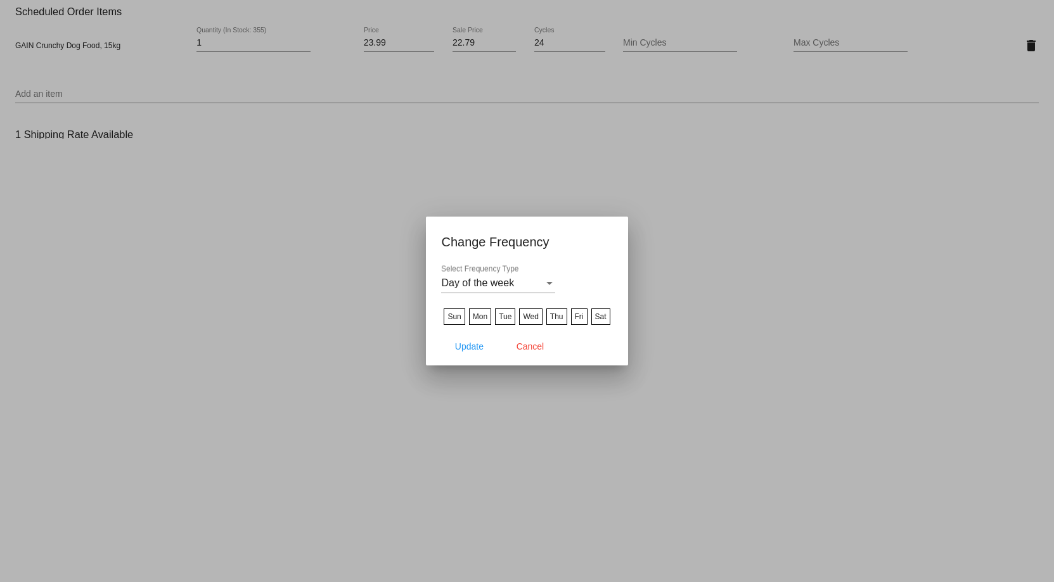
click at [558, 318] on label "Thu" at bounding box center [556, 317] width 21 height 16
click at [0, 0] on input "Thu" at bounding box center [0, 0] width 0 height 0
click at [466, 352] on button "Update" at bounding box center [469, 346] width 56 height 23
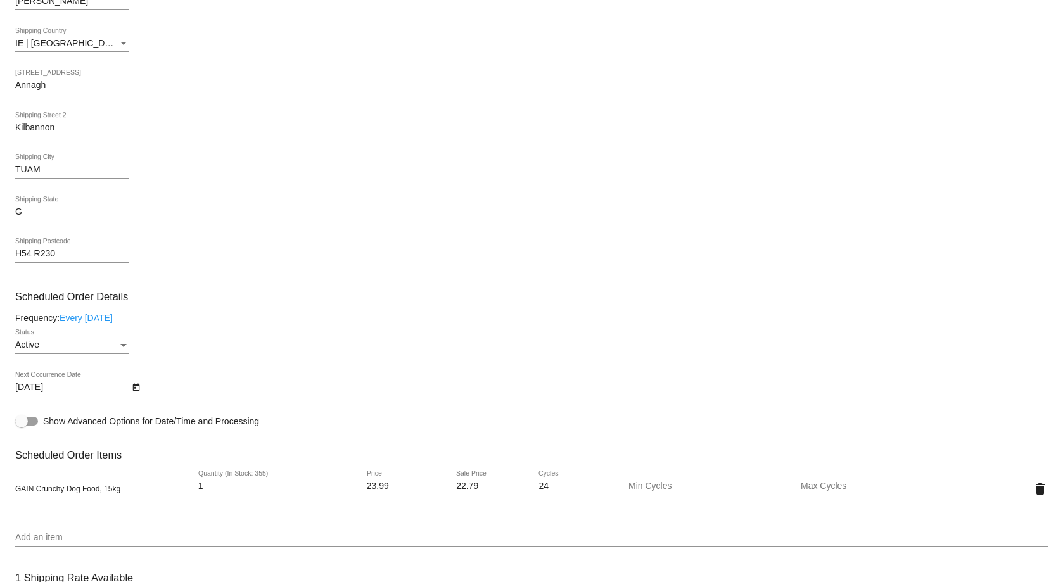
type input "[DATE]"
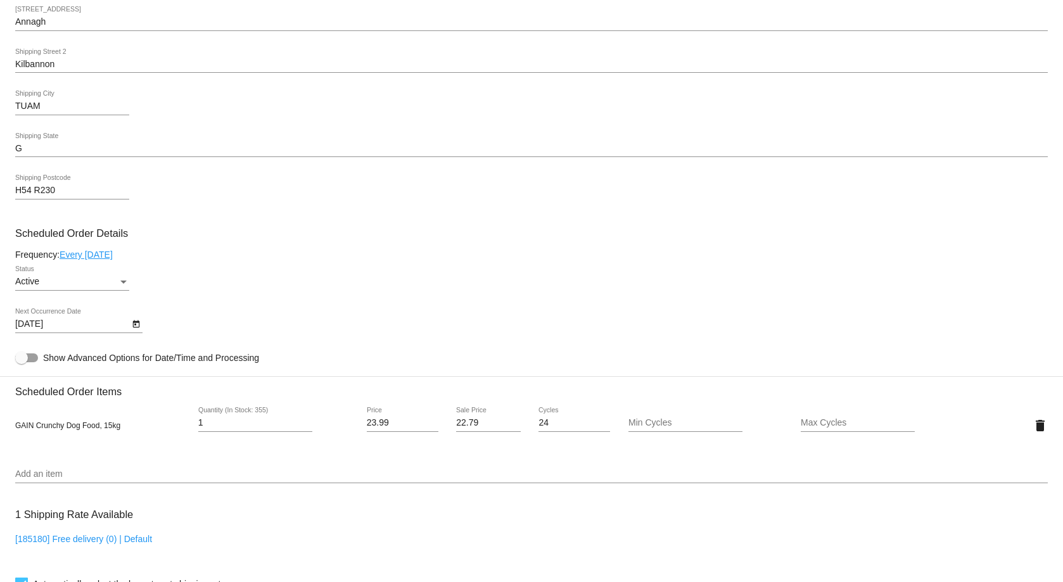
click at [120, 261] on mat-card-content "Customer 5632525: [PERSON_NAME] [EMAIL_ADDRESS][DOMAIN_NAME] Customer Shipping …" at bounding box center [531, 374] width 1033 height 1194
click at [112, 252] on link "Every [DATE]" at bounding box center [86, 255] width 53 height 10
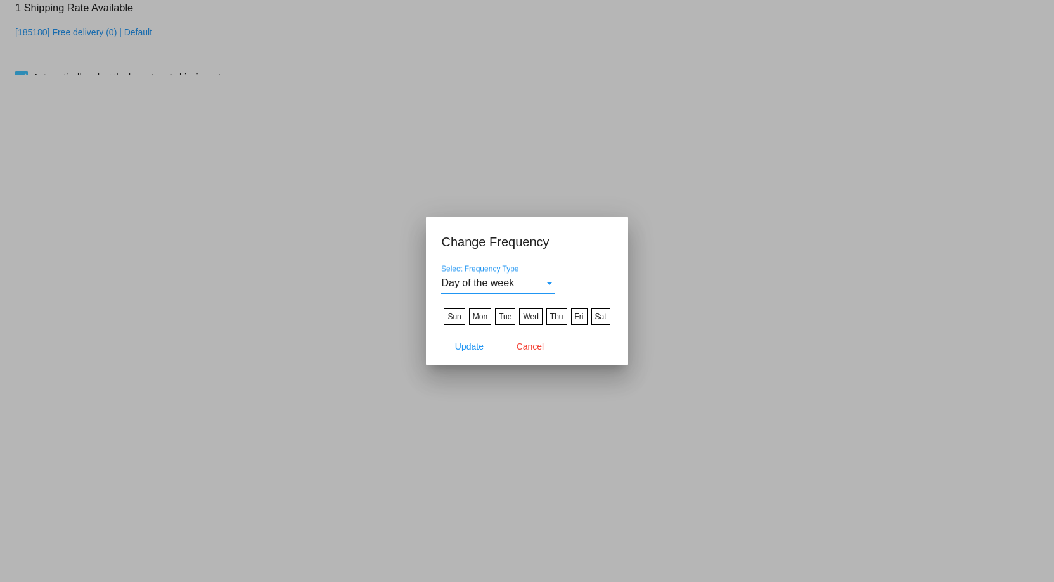
click at [546, 283] on div "Select Frequency Type" at bounding box center [549, 283] width 6 height 3
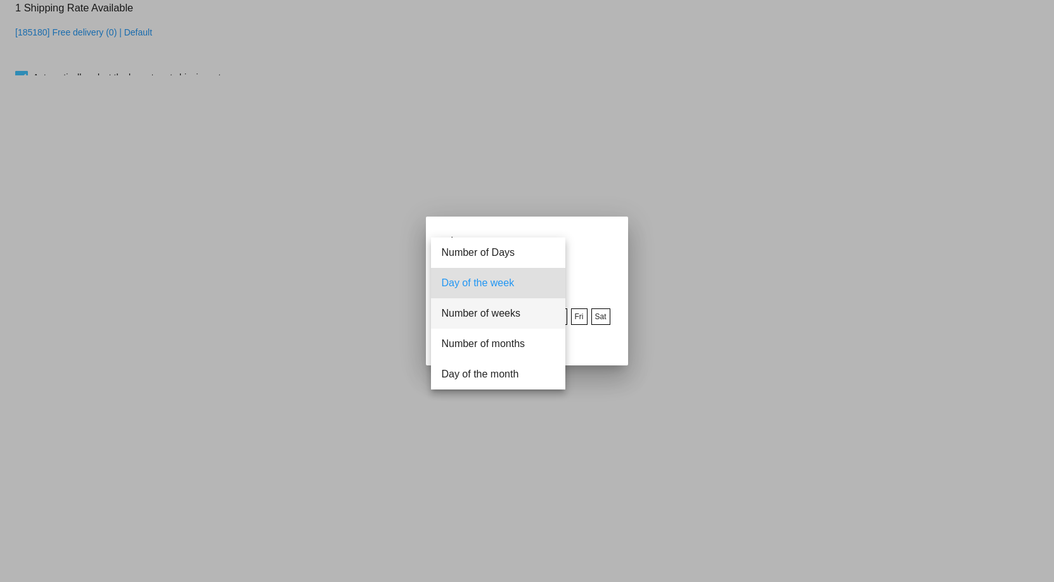
click at [517, 321] on span "Number of weeks" at bounding box center [498, 313] width 114 height 30
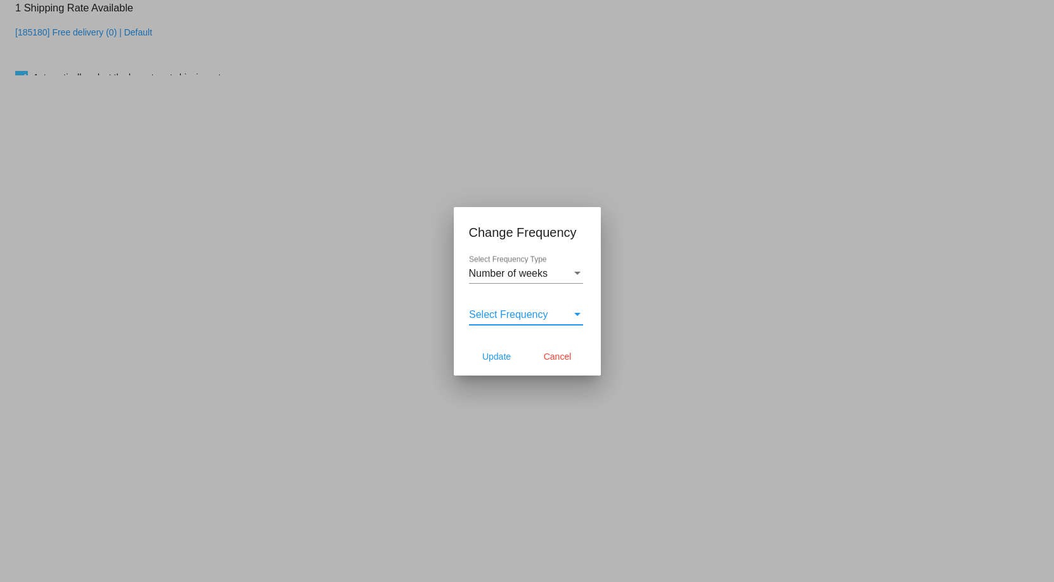
click at [575, 316] on div "Select Frequency" at bounding box center [577, 314] width 6 height 3
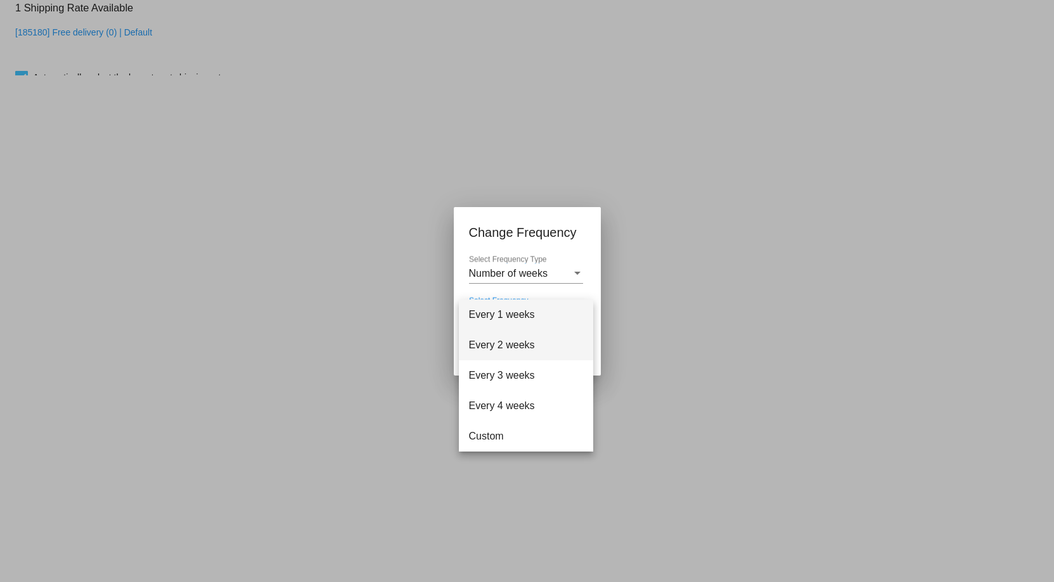
click at [543, 342] on span "Every 2 weeks" at bounding box center [526, 345] width 114 height 30
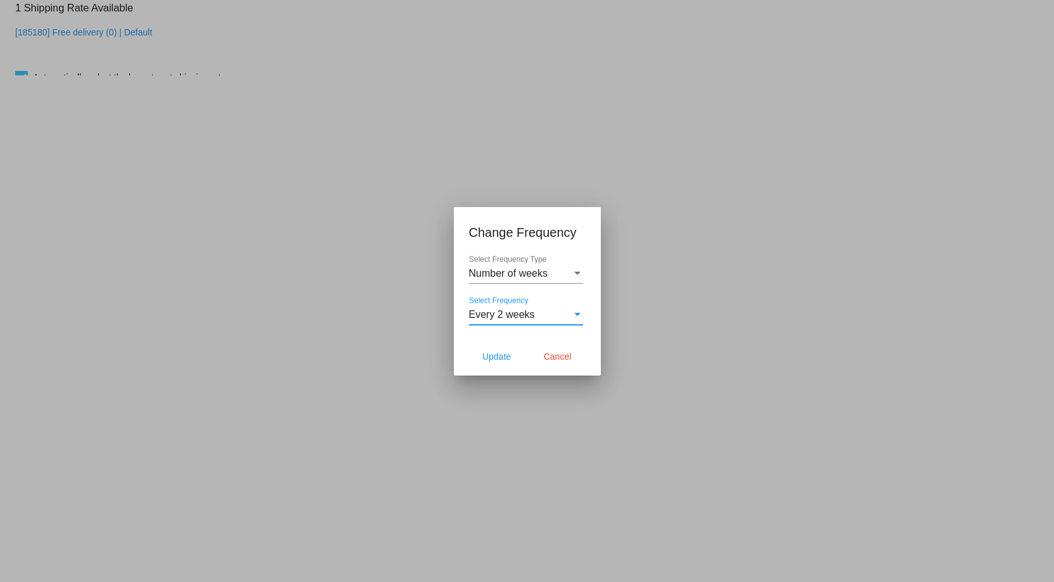
click at [546, 273] on span "Number of weeks" at bounding box center [508, 273] width 79 height 11
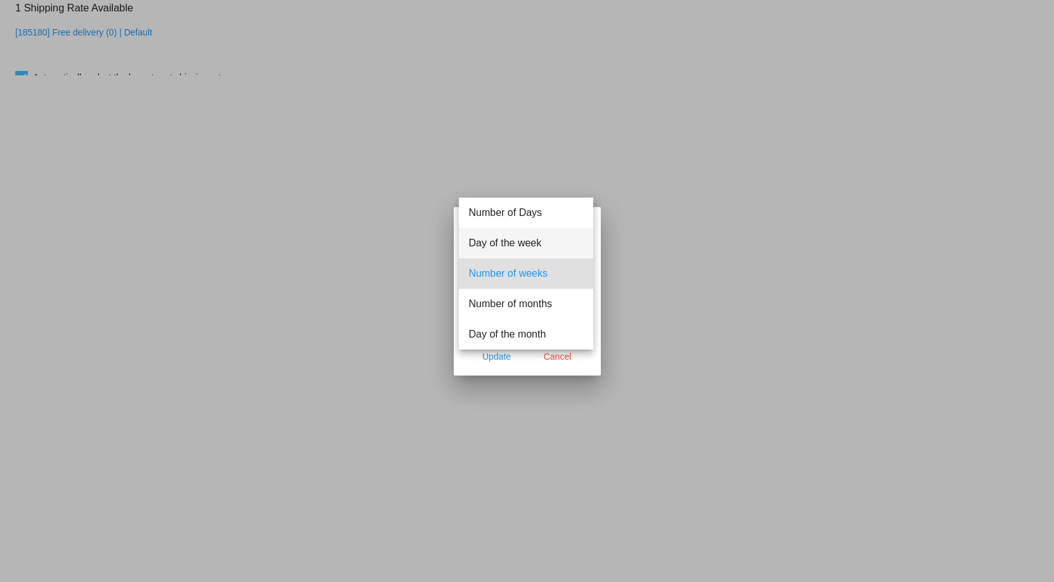
click at [543, 244] on span "Day of the week" at bounding box center [526, 243] width 114 height 30
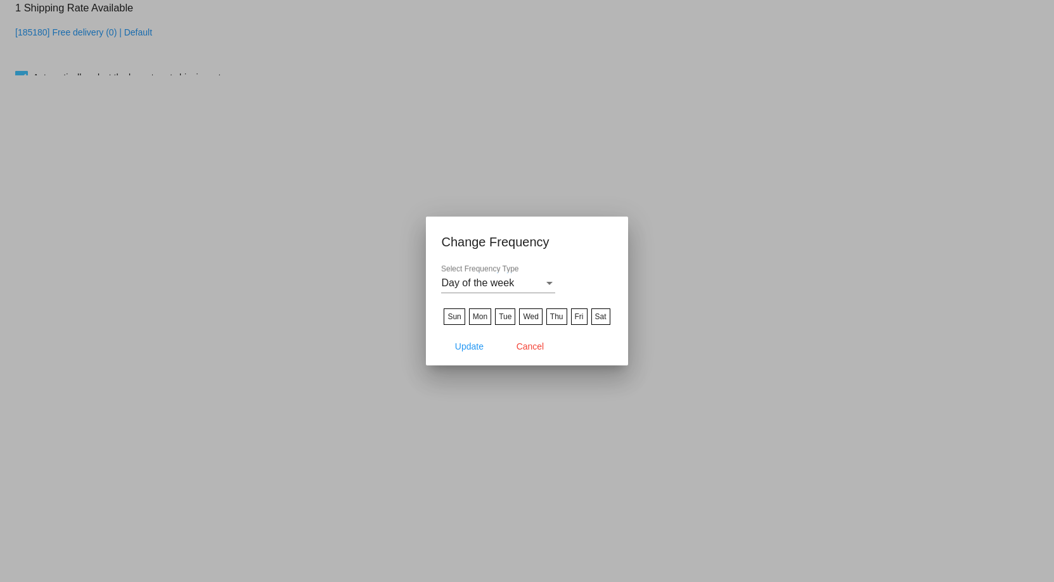
click at [554, 310] on label "Thu" at bounding box center [556, 317] width 21 height 16
click at [0, 0] on input "Thu" at bounding box center [0, 0] width 0 height 0
click at [474, 345] on span "Update" at bounding box center [469, 347] width 29 height 10
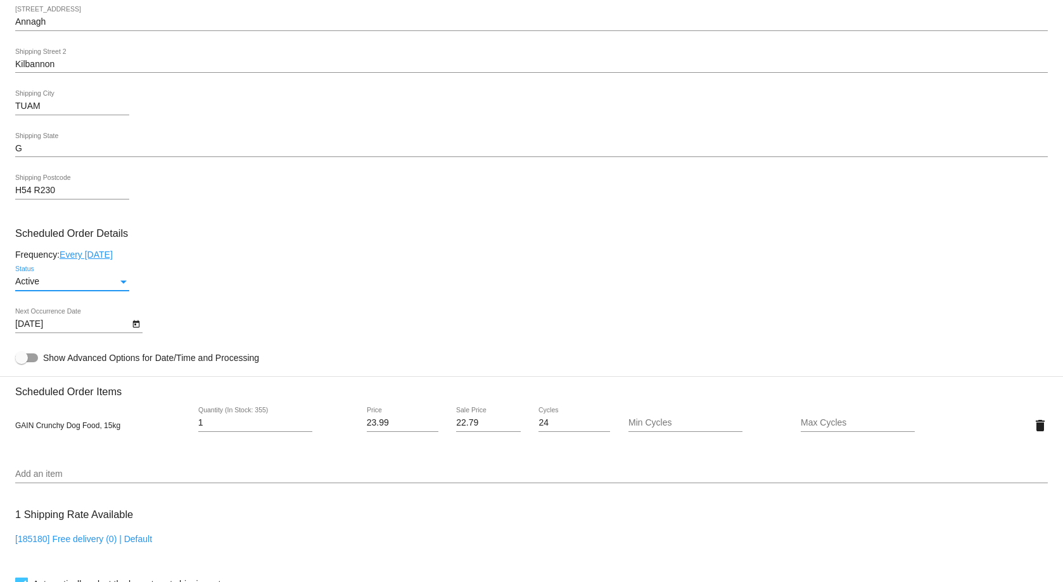
click at [124, 285] on div "Status" at bounding box center [123, 282] width 11 height 10
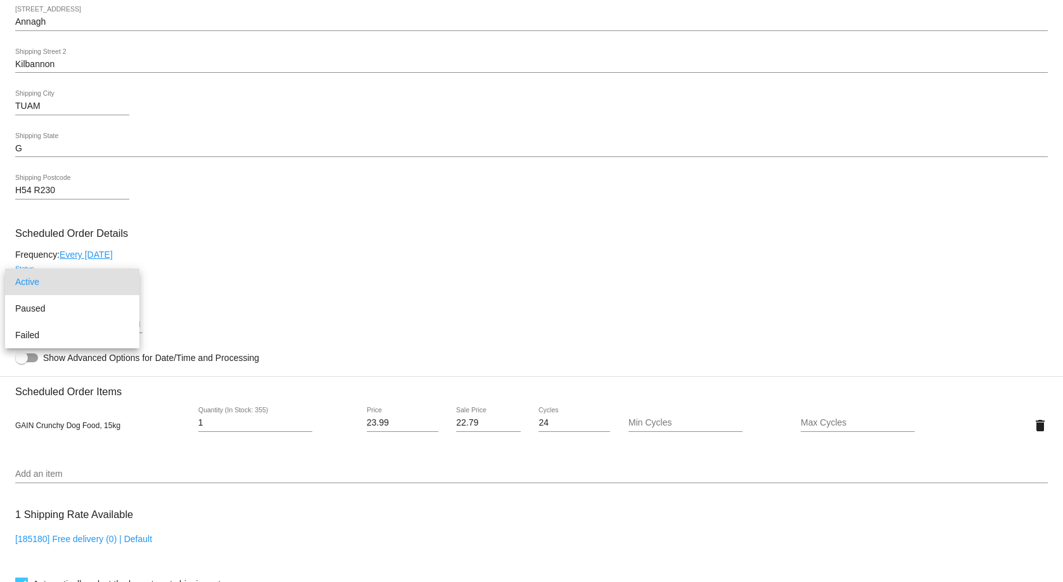
click at [124, 285] on span "Active" at bounding box center [72, 282] width 114 height 27
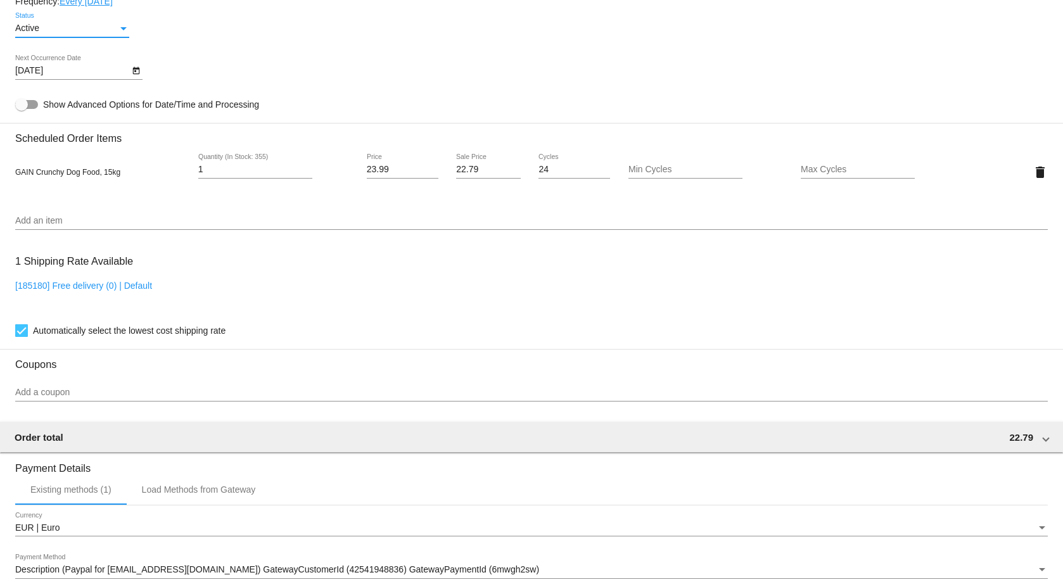
scroll to position [954, 0]
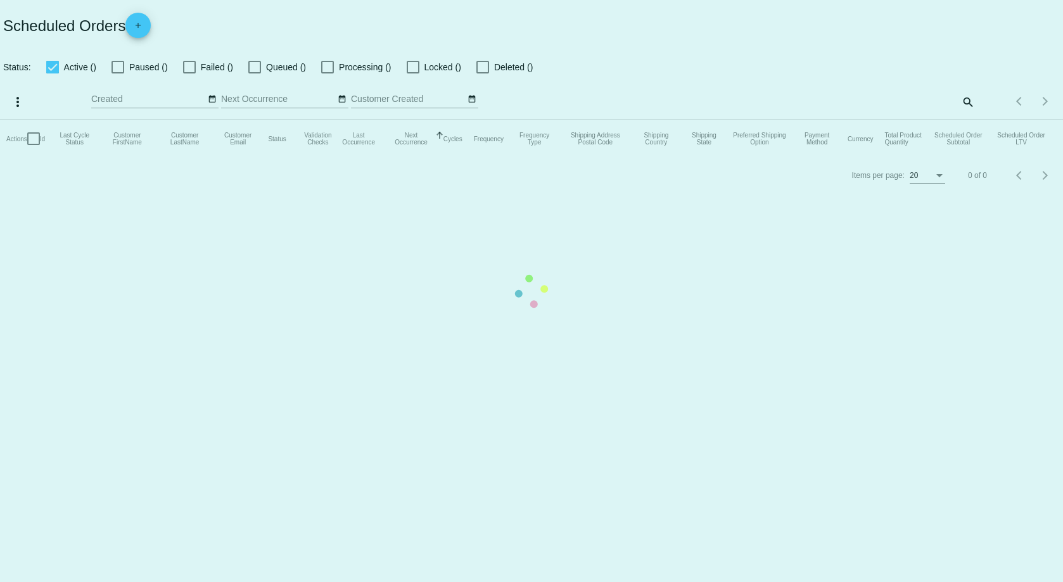
checkbox input "true"
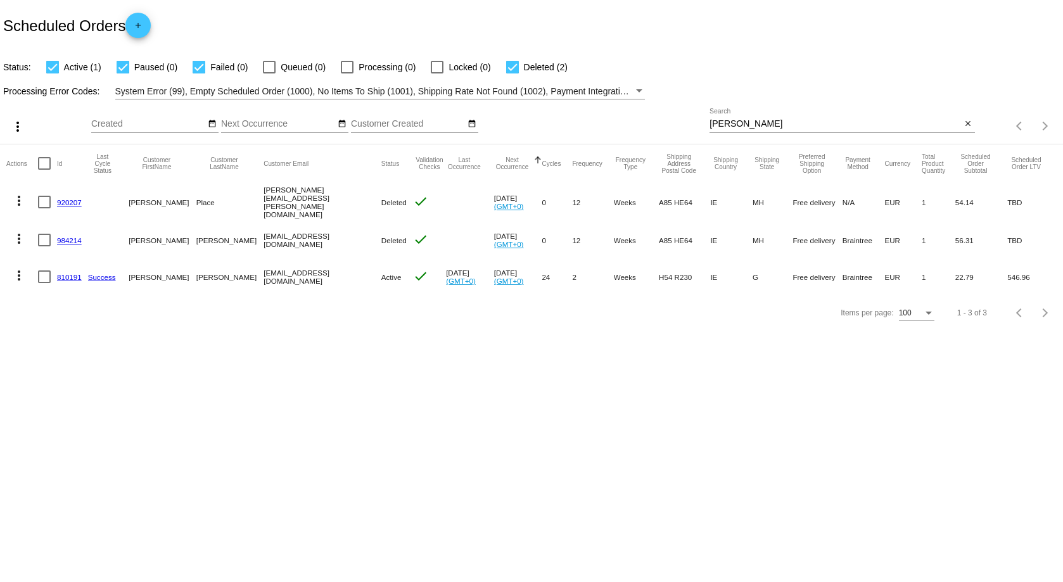
click at [67, 276] on link "810191" at bounding box center [69, 277] width 25 height 8
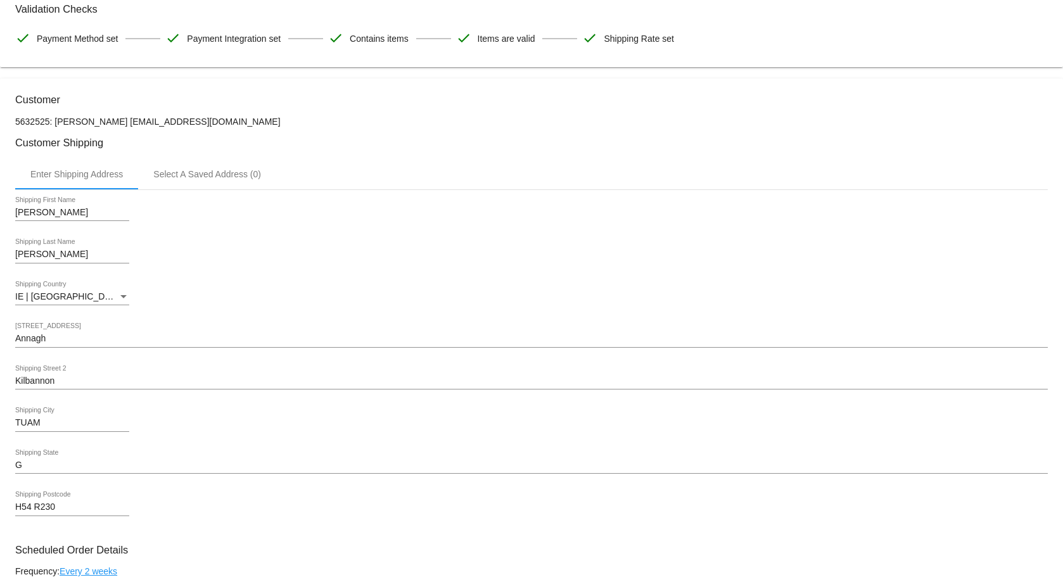
scroll to position [444, 0]
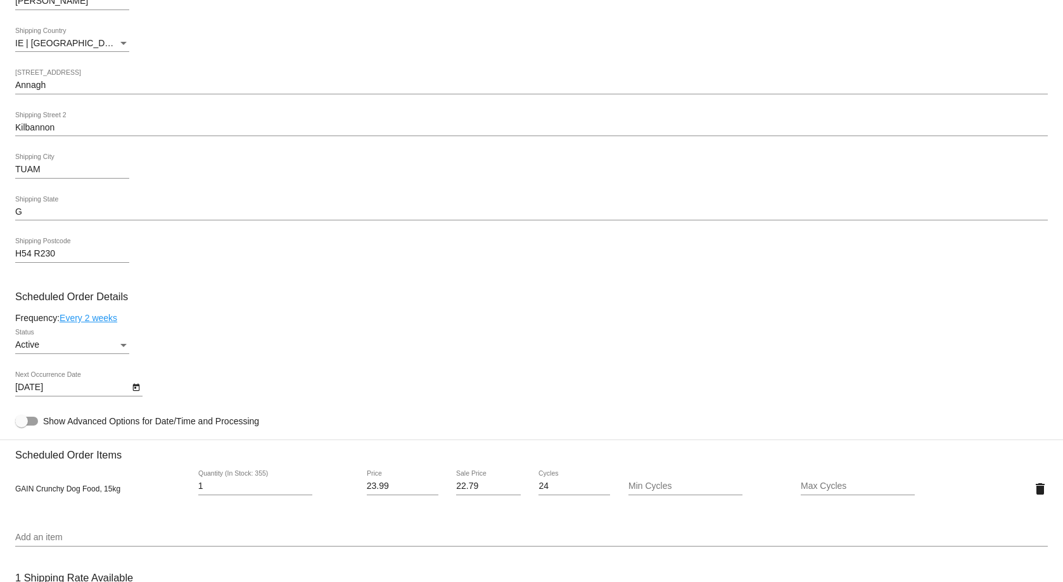
click at [99, 319] on link "Every 2 weeks" at bounding box center [89, 318] width 58 height 10
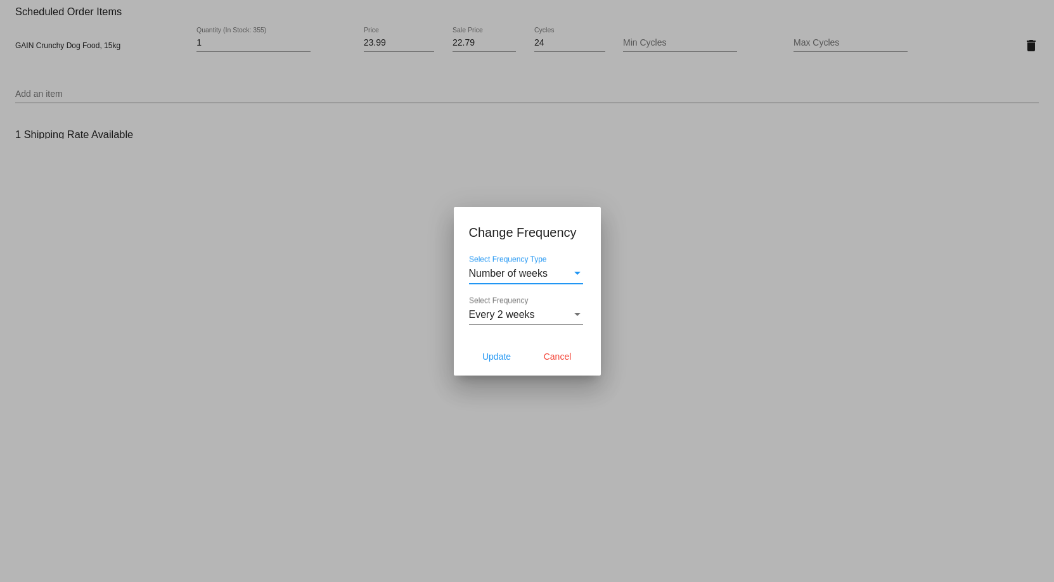
click at [582, 272] on div "Select Frequency Type" at bounding box center [577, 273] width 11 height 11
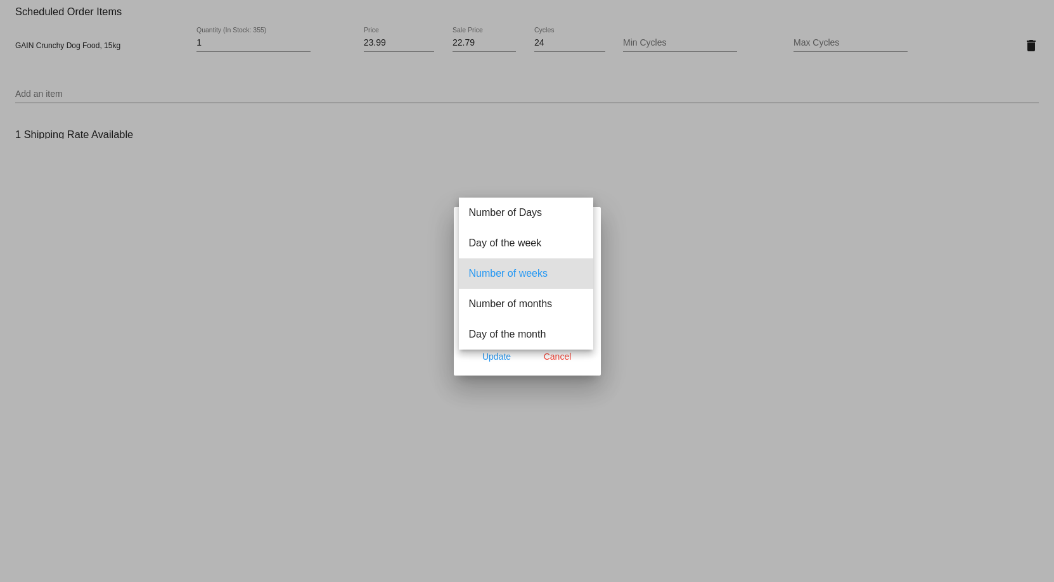
click at [556, 359] on div at bounding box center [527, 291] width 1054 height 582
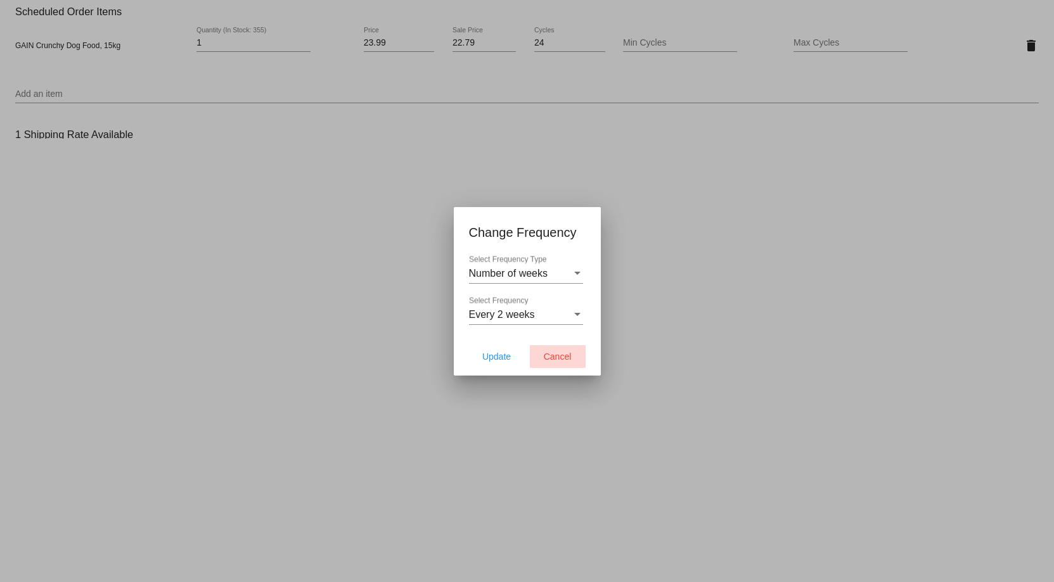
click at [564, 357] on span "Cancel" at bounding box center [558, 357] width 28 height 10
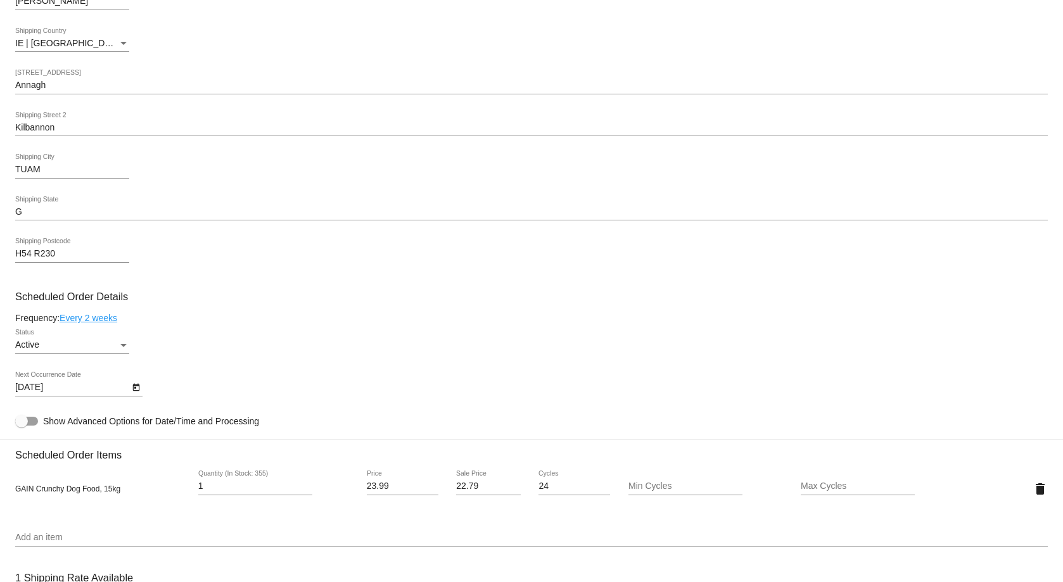
click at [81, 318] on link "Every 2 weeks" at bounding box center [89, 318] width 58 height 10
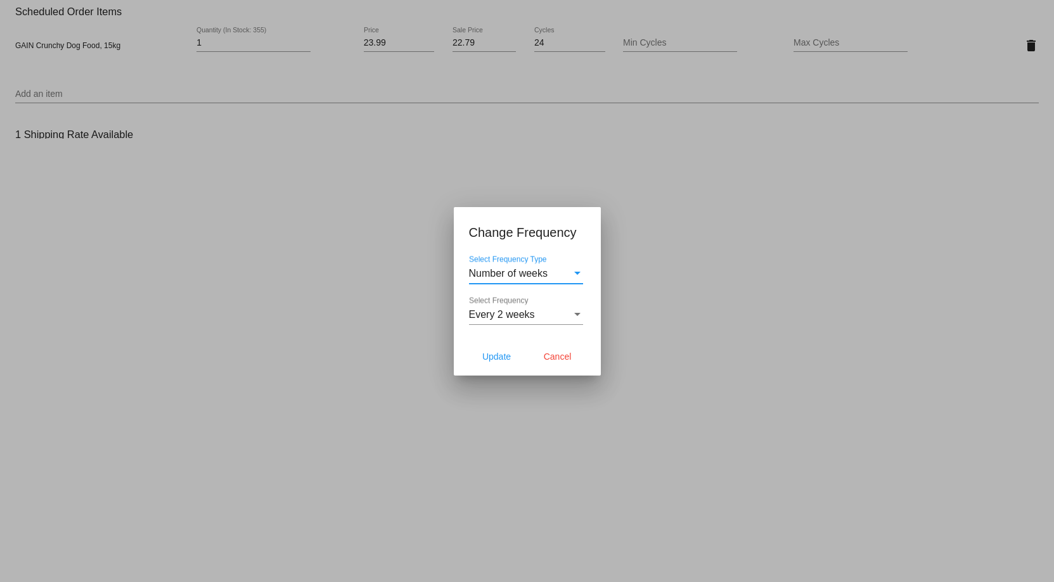
click at [573, 274] on div "Select Frequency Type" at bounding box center [577, 273] width 11 height 11
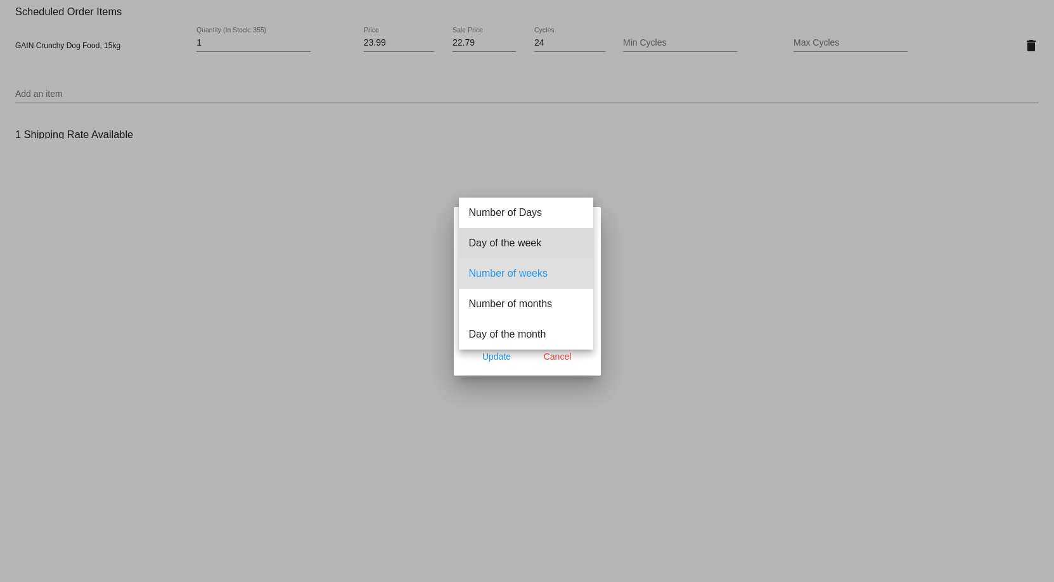
click at [561, 245] on span "Day of the week" at bounding box center [526, 243] width 114 height 30
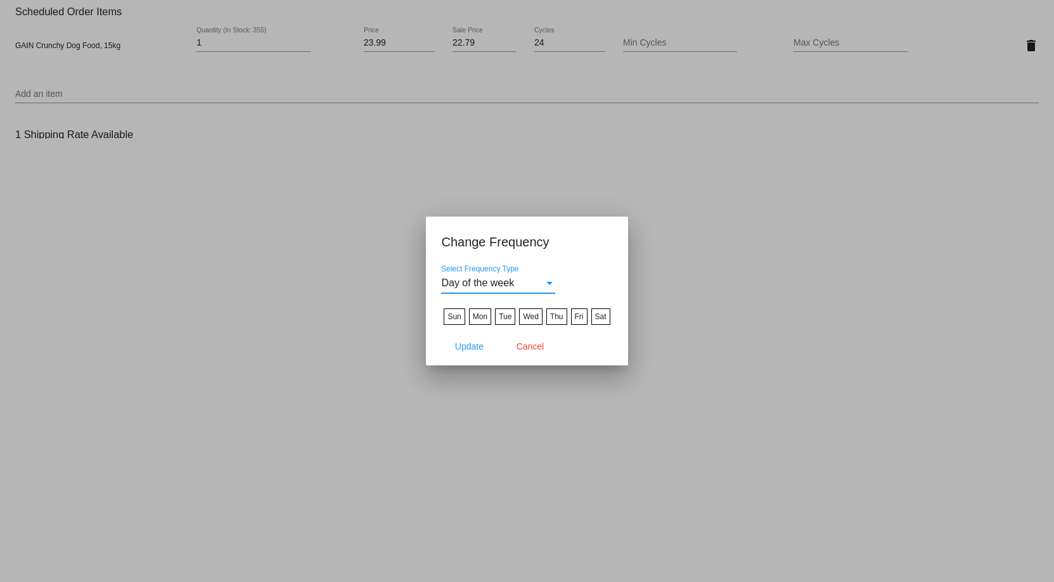
click at [555, 317] on label "Thu" at bounding box center [556, 317] width 21 height 16
click at [0, 0] on input "Thu" at bounding box center [0, 0] width 0 height 0
click at [460, 347] on span "Update" at bounding box center [469, 347] width 29 height 10
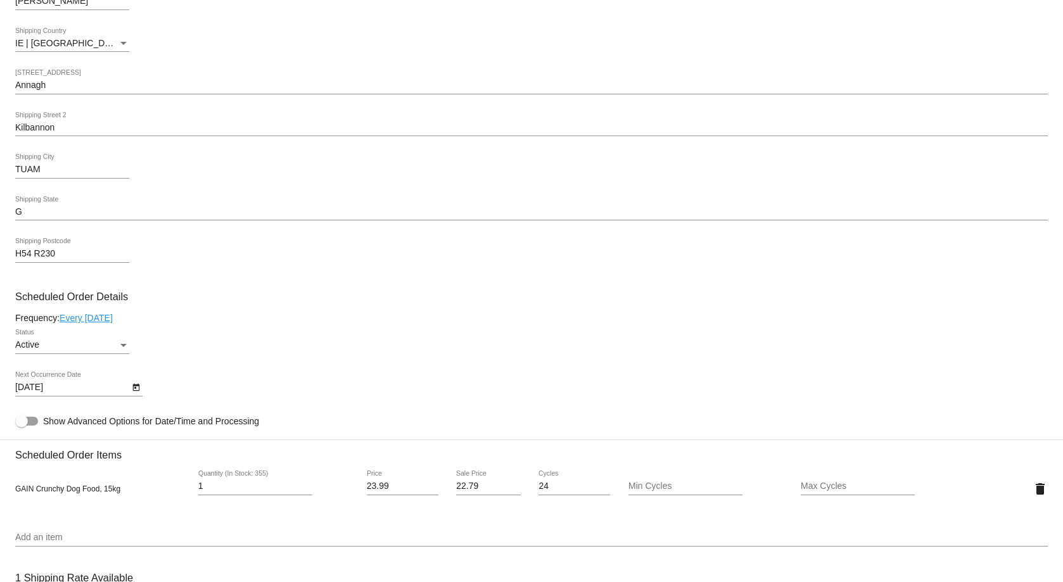
click at [101, 323] on link "Every [DATE]" at bounding box center [86, 318] width 53 height 10
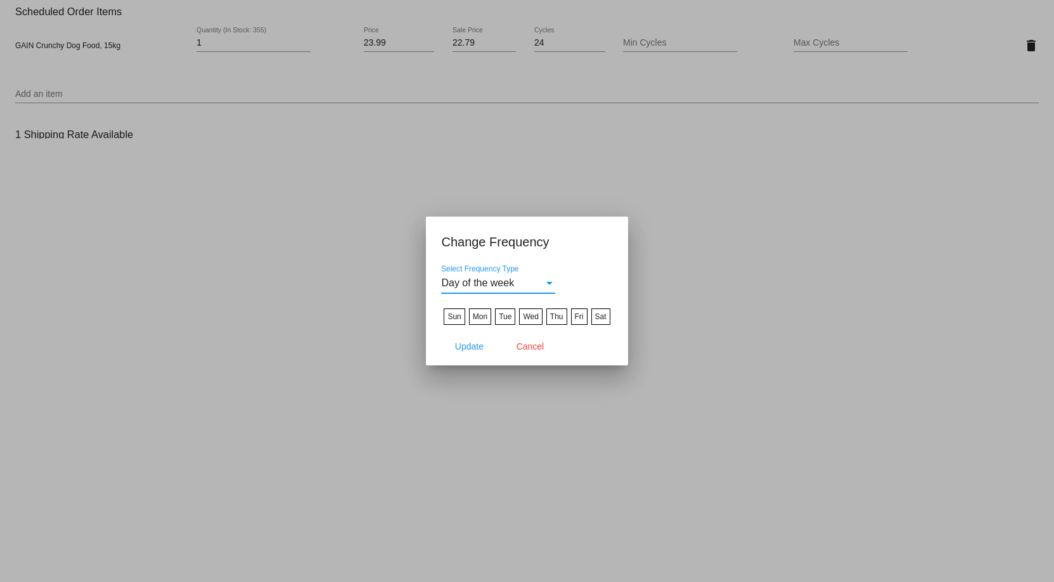
click at [547, 284] on div "Select Frequency Type" at bounding box center [549, 283] width 6 height 3
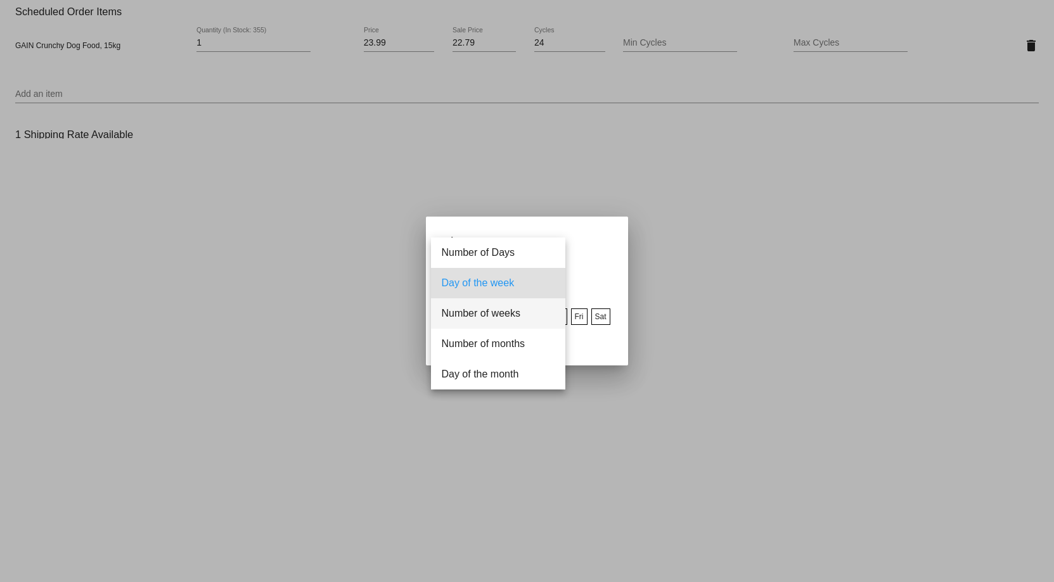
click at [509, 308] on span "Number of weeks" at bounding box center [498, 313] width 114 height 30
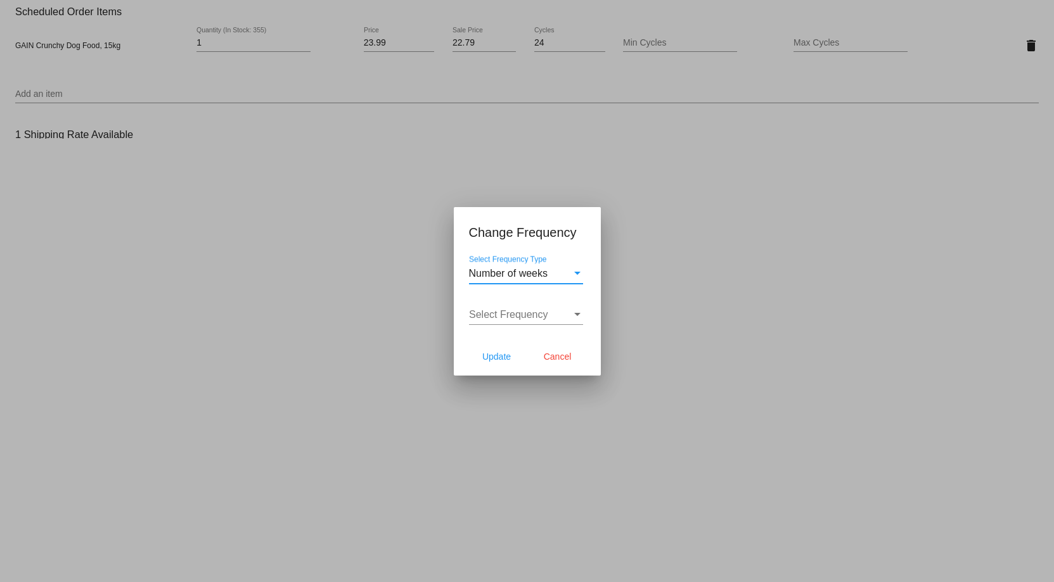
click at [578, 315] on div "Select Frequency" at bounding box center [577, 314] width 6 height 3
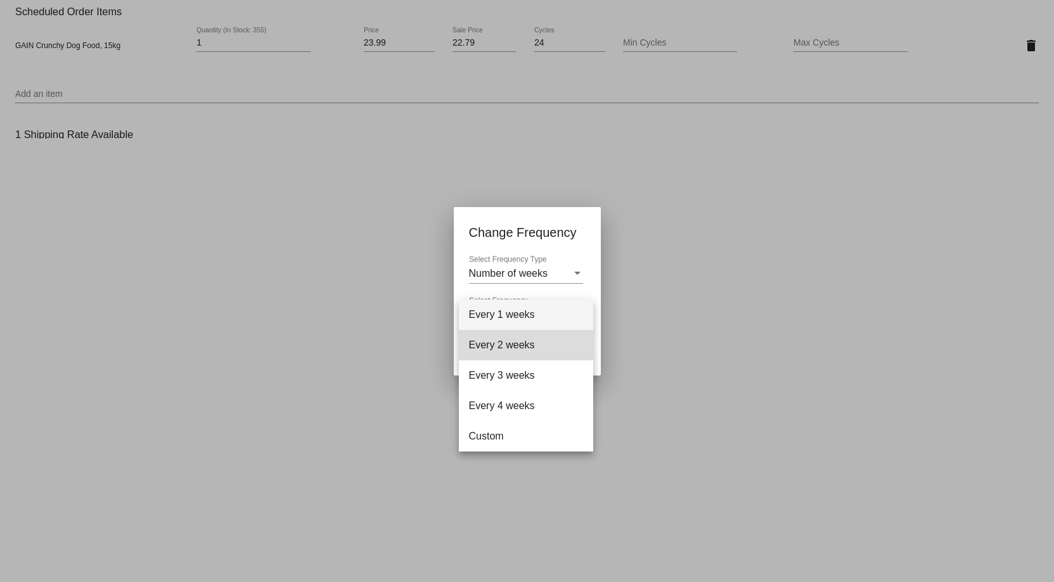
click at [524, 345] on span "Every 2 weeks" at bounding box center [526, 345] width 114 height 30
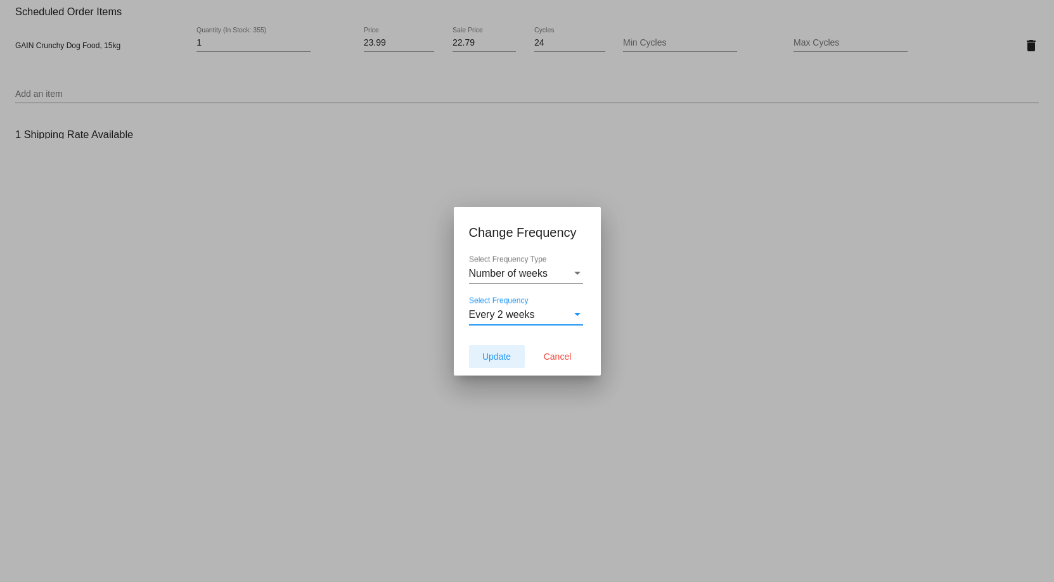
click at [486, 361] on span "Update" at bounding box center [496, 357] width 29 height 10
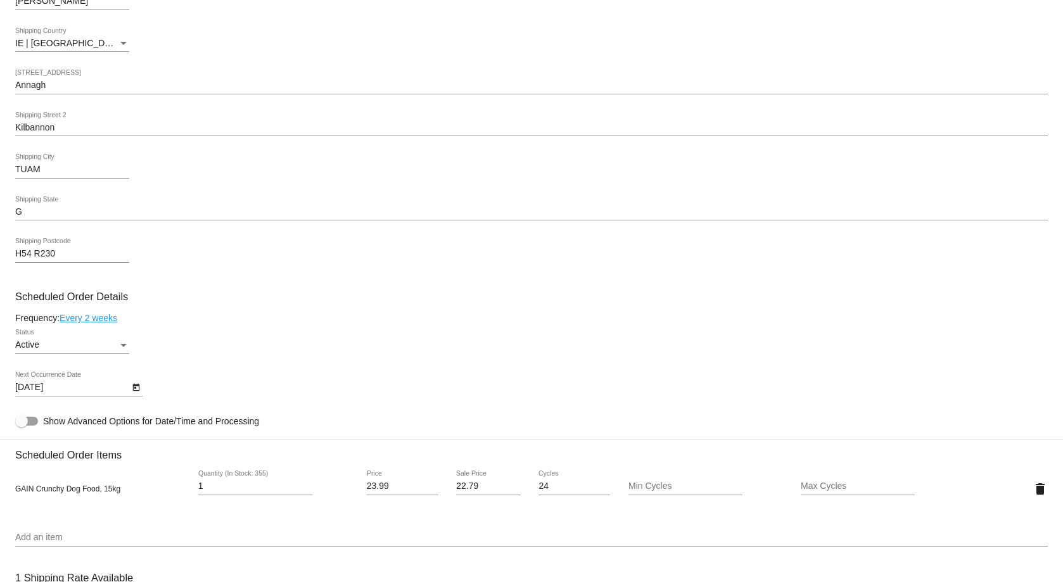
scroll to position [570, 0]
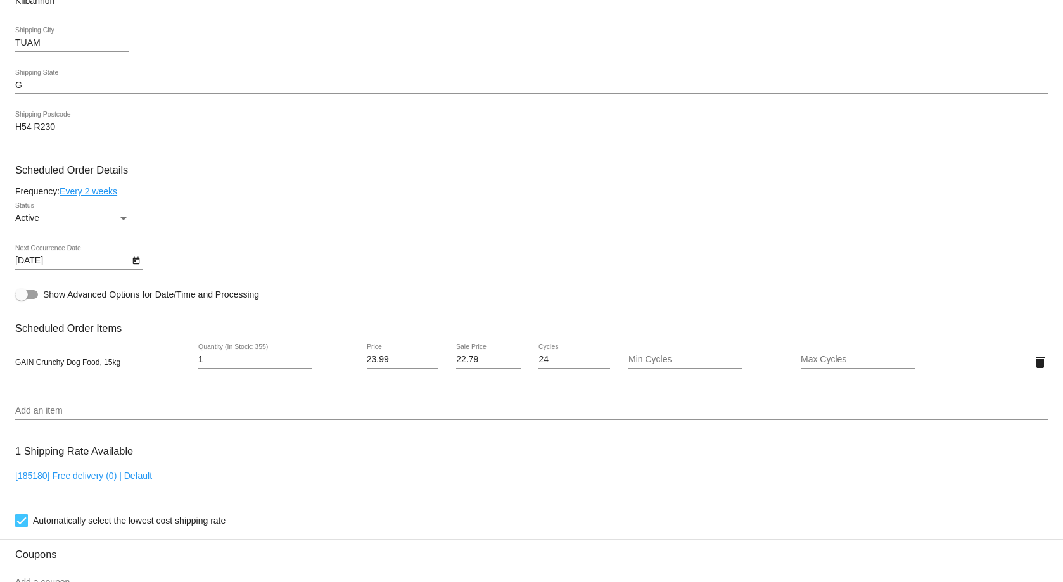
click at [139, 259] on icon "Open calendar" at bounding box center [136, 260] width 9 height 15
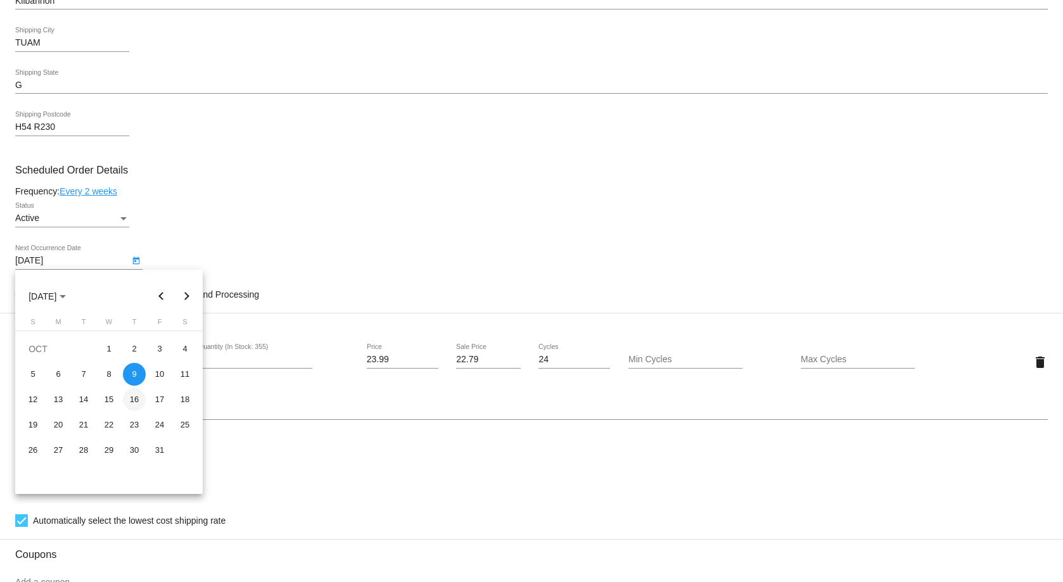
click at [136, 404] on div "16" at bounding box center [134, 399] width 23 height 23
type input "[DATE]"
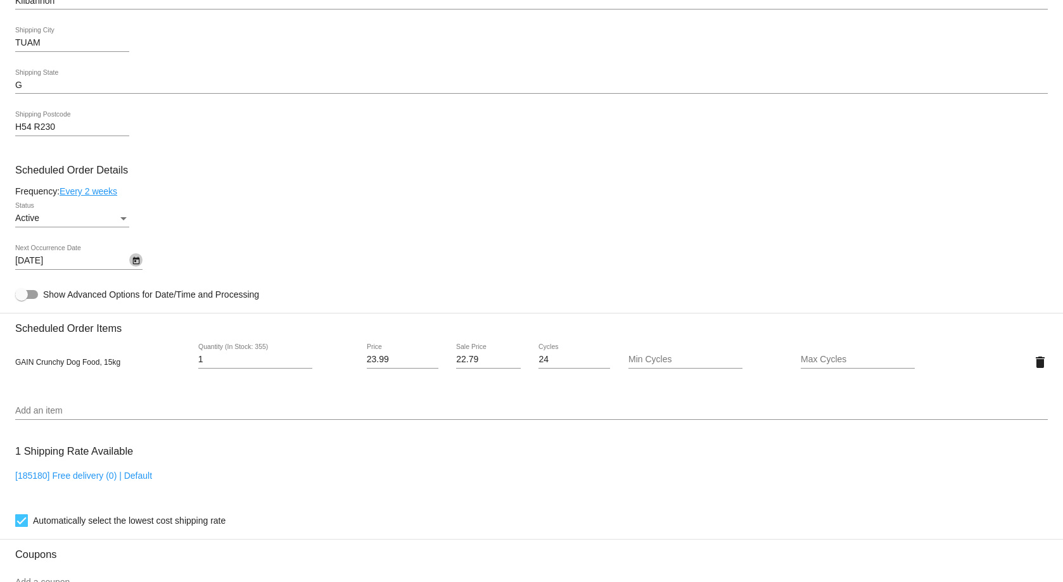
click at [134, 262] on icon "Open calendar" at bounding box center [136, 260] width 9 height 15
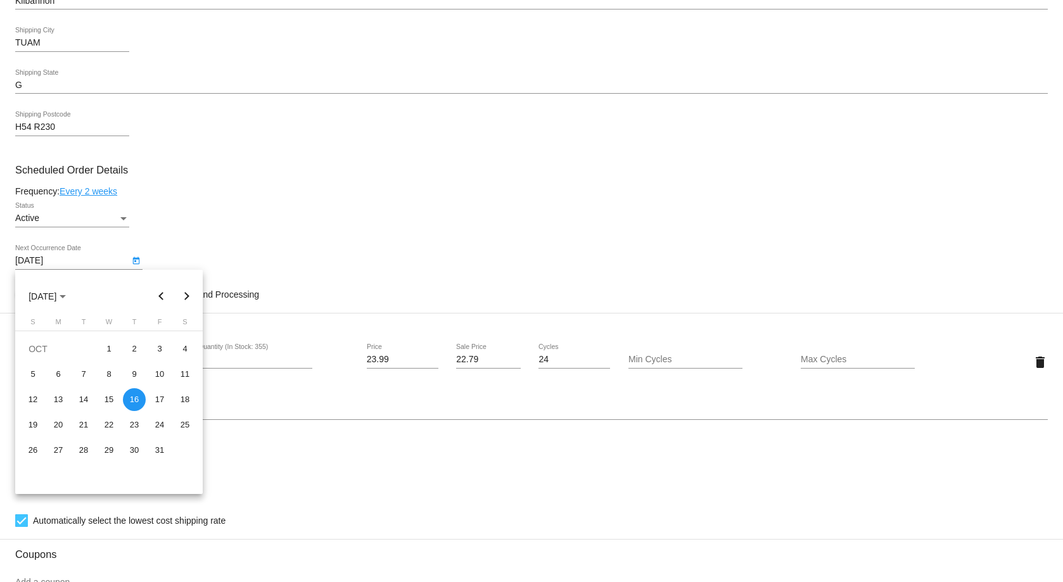
click at [134, 262] on div at bounding box center [531, 291] width 1063 height 582
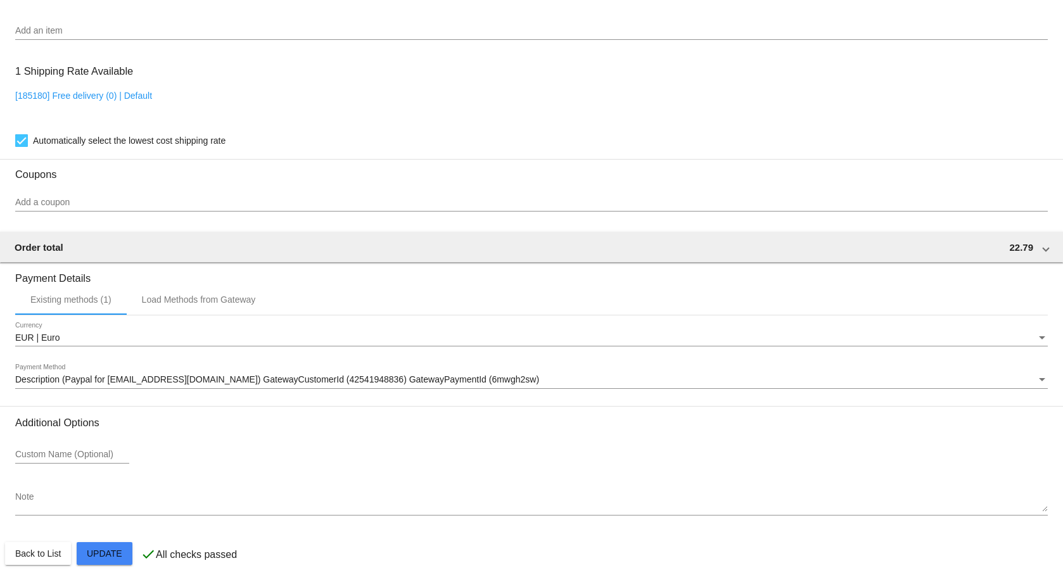
scroll to position [954, 0]
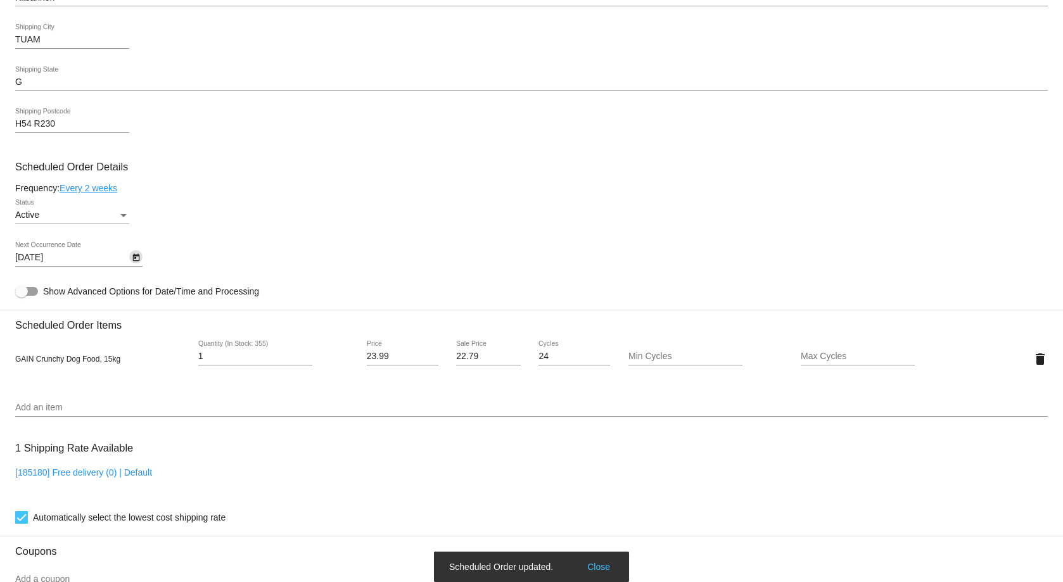
scroll to position [383, 0]
